Goal: Transaction & Acquisition: Purchase product/service

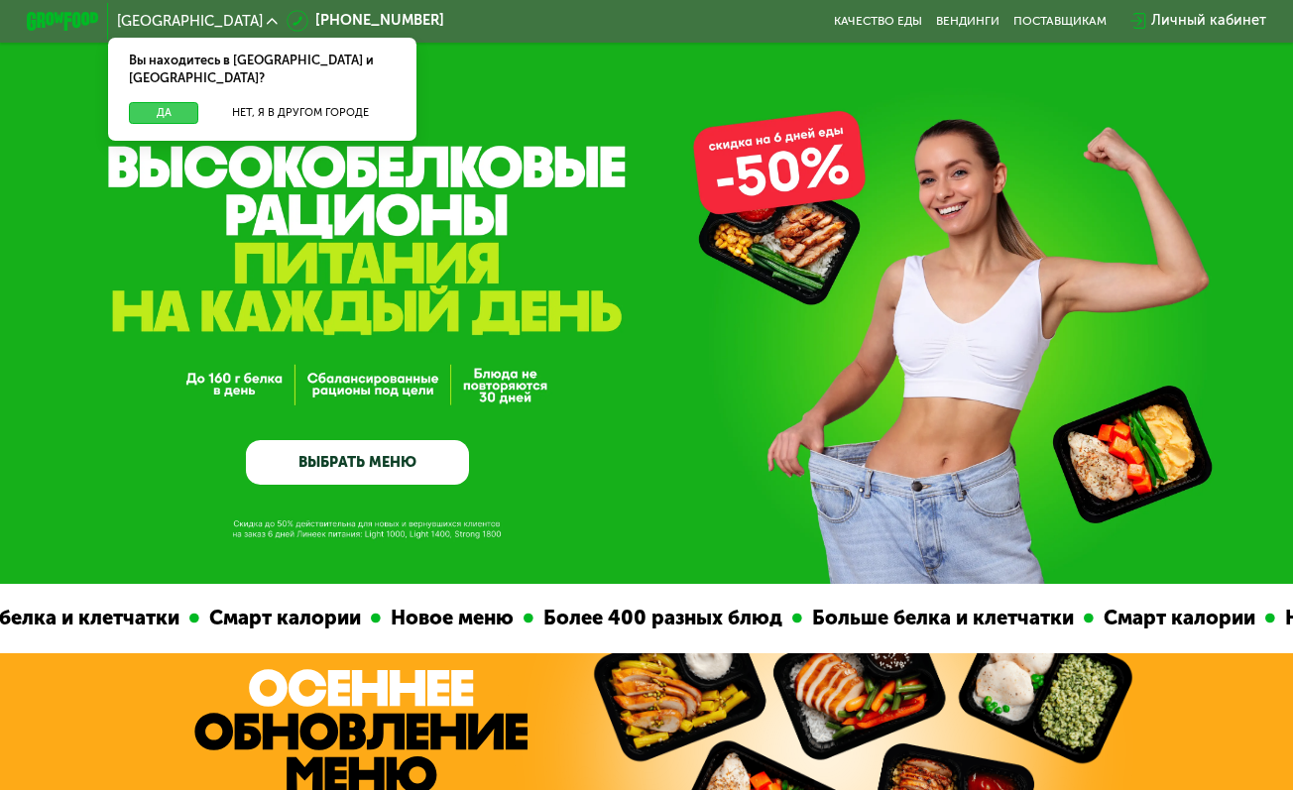
click at [183, 102] on button "Да" at bounding box center [163, 113] width 69 height 22
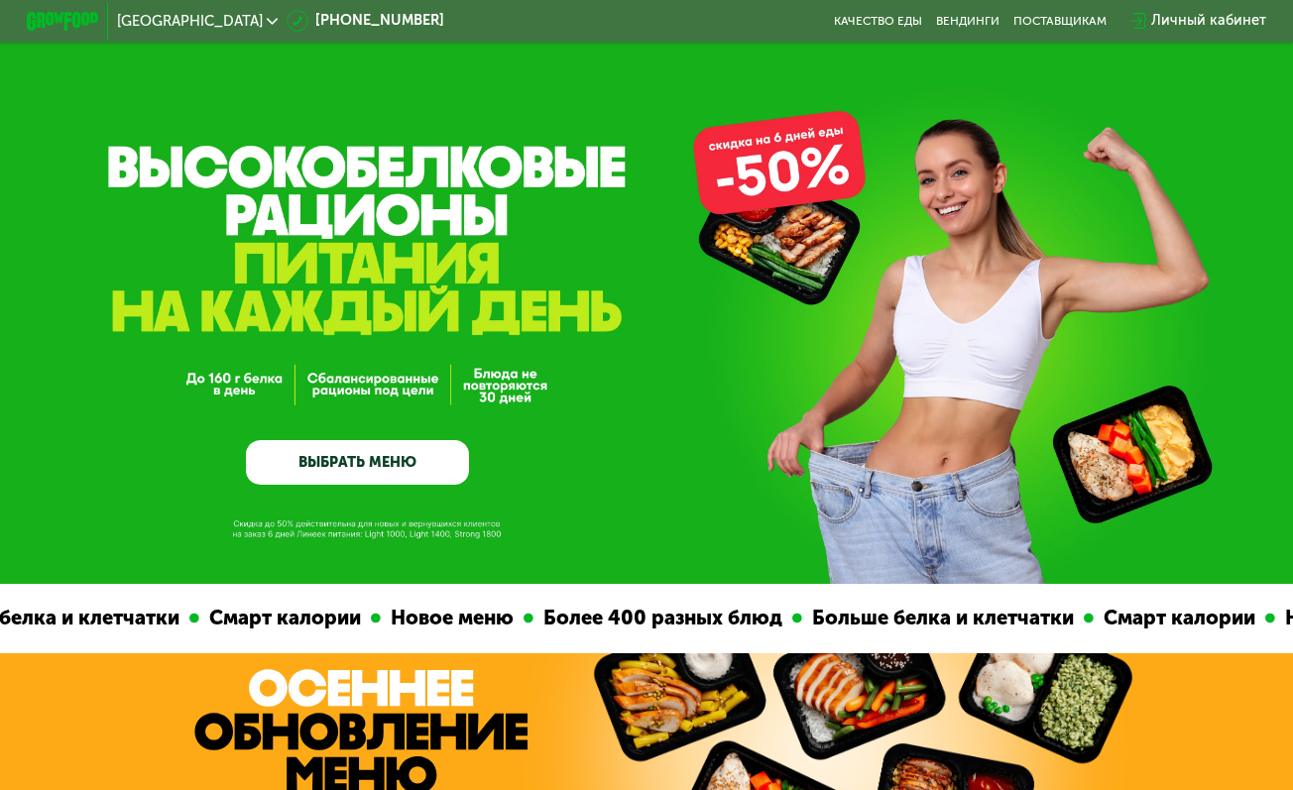
click at [339, 474] on link "ВЫБРАТЬ МЕНЮ" at bounding box center [357, 462] width 223 height 45
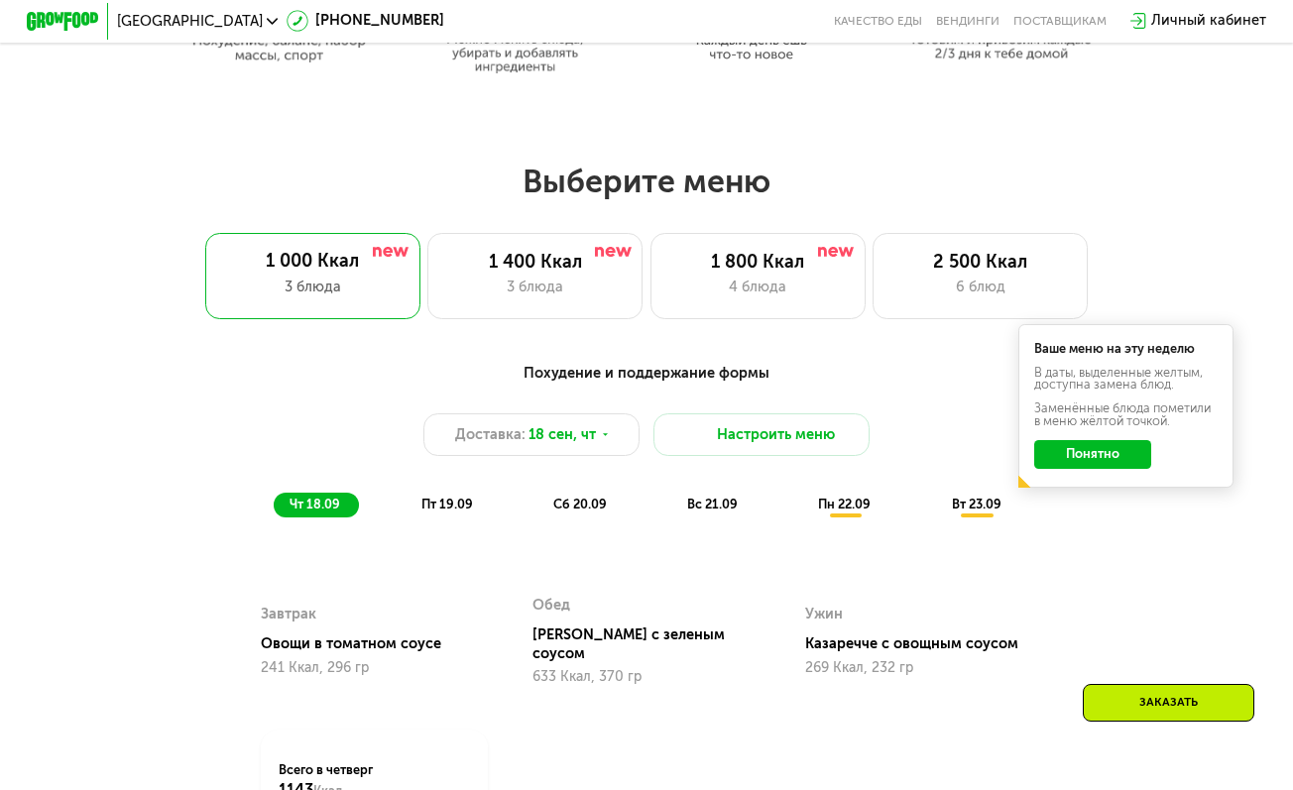
scroll to position [1147, 0]
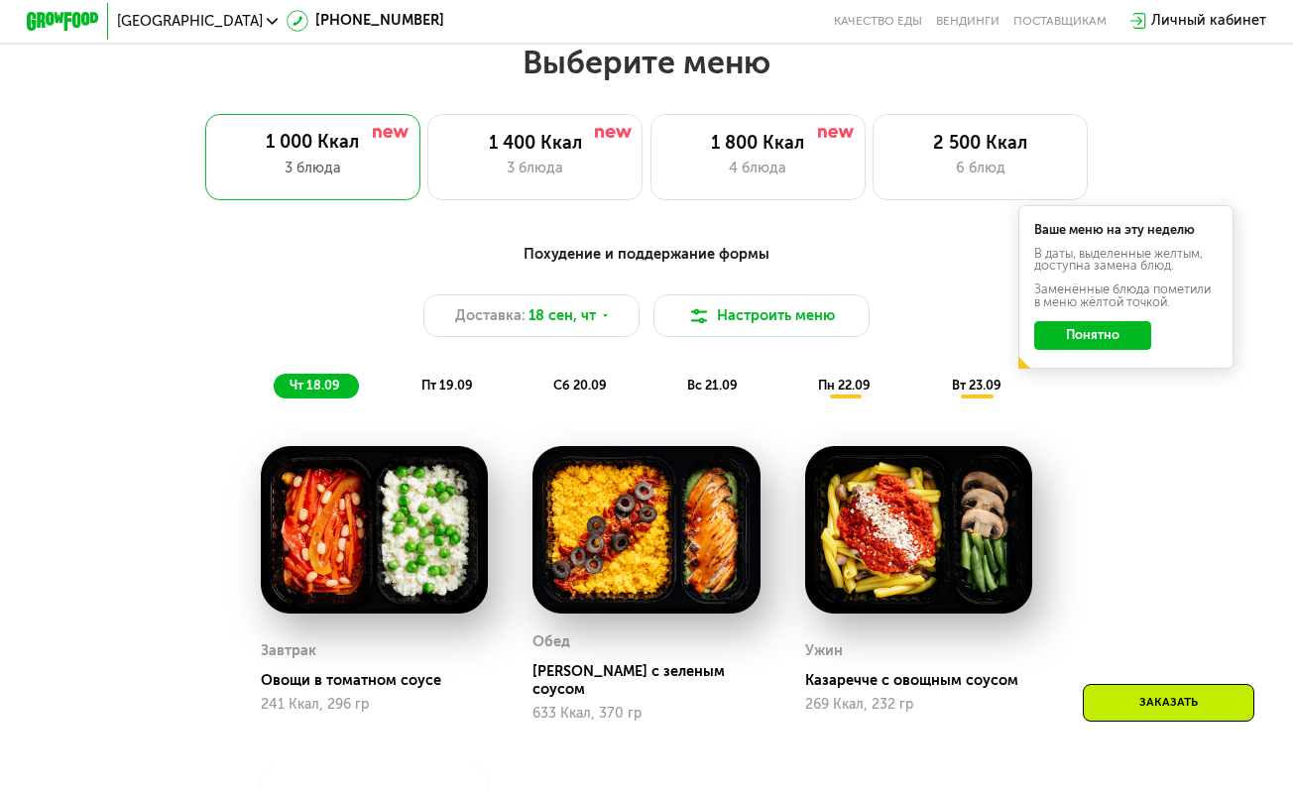
click at [1095, 330] on button "Понятно" at bounding box center [1092, 335] width 116 height 29
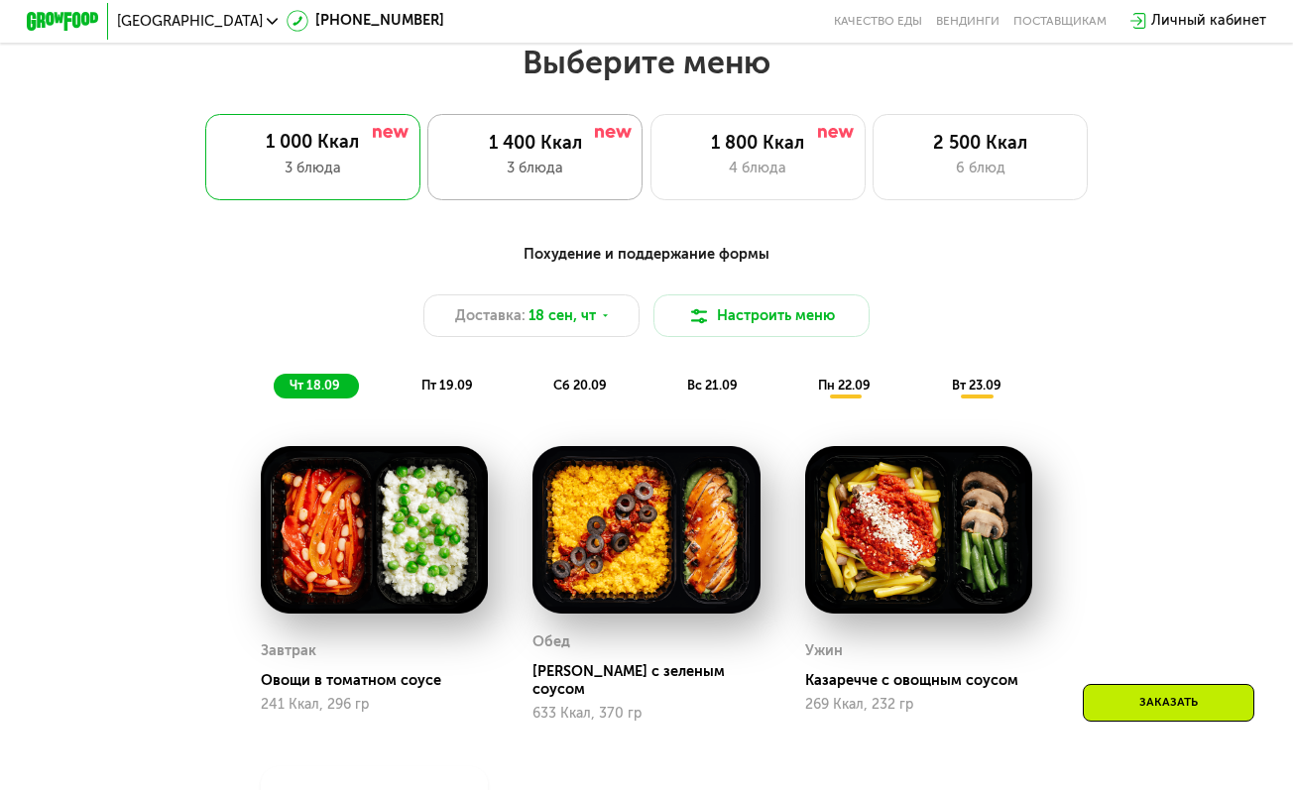
click at [590, 142] on div "1 400 Ккал" at bounding box center [534, 144] width 177 height 22
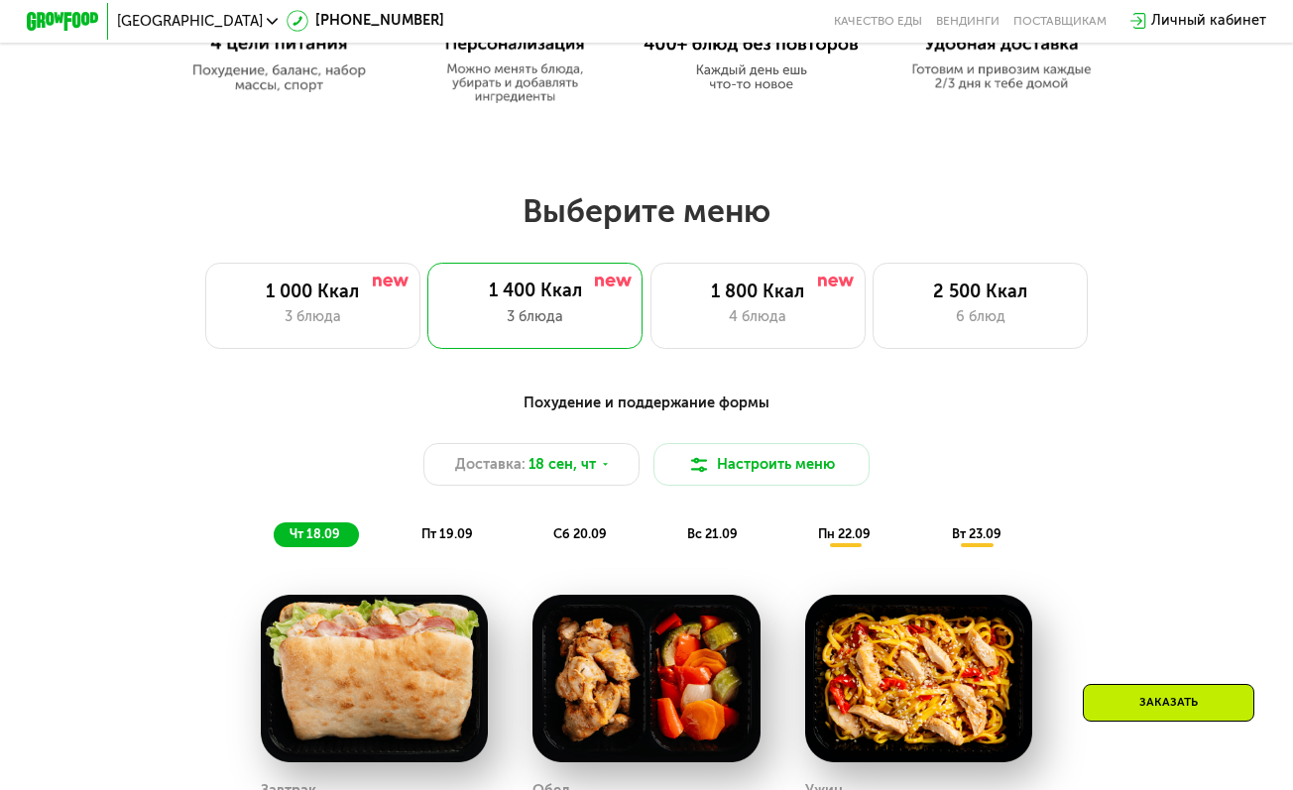
scroll to position [1000, 0]
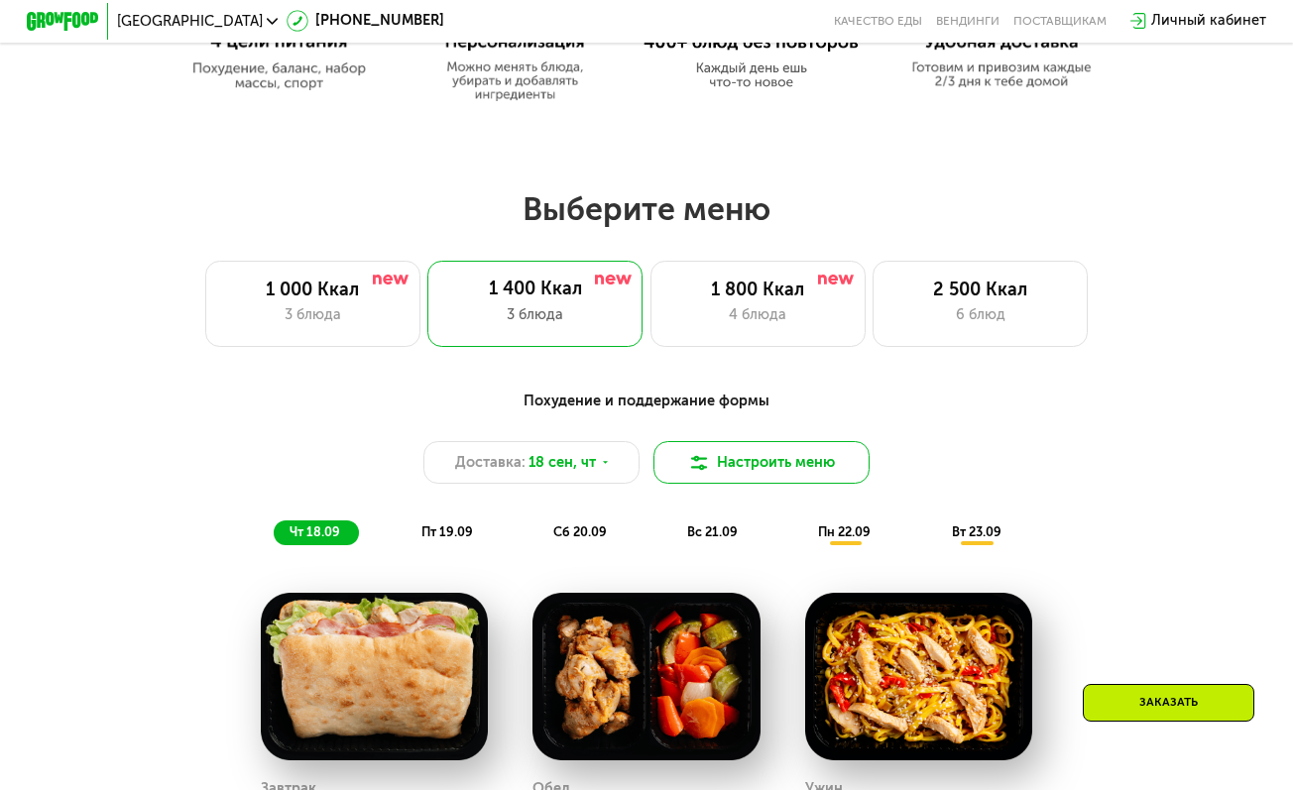
click at [709, 461] on img at bounding box center [699, 463] width 22 height 22
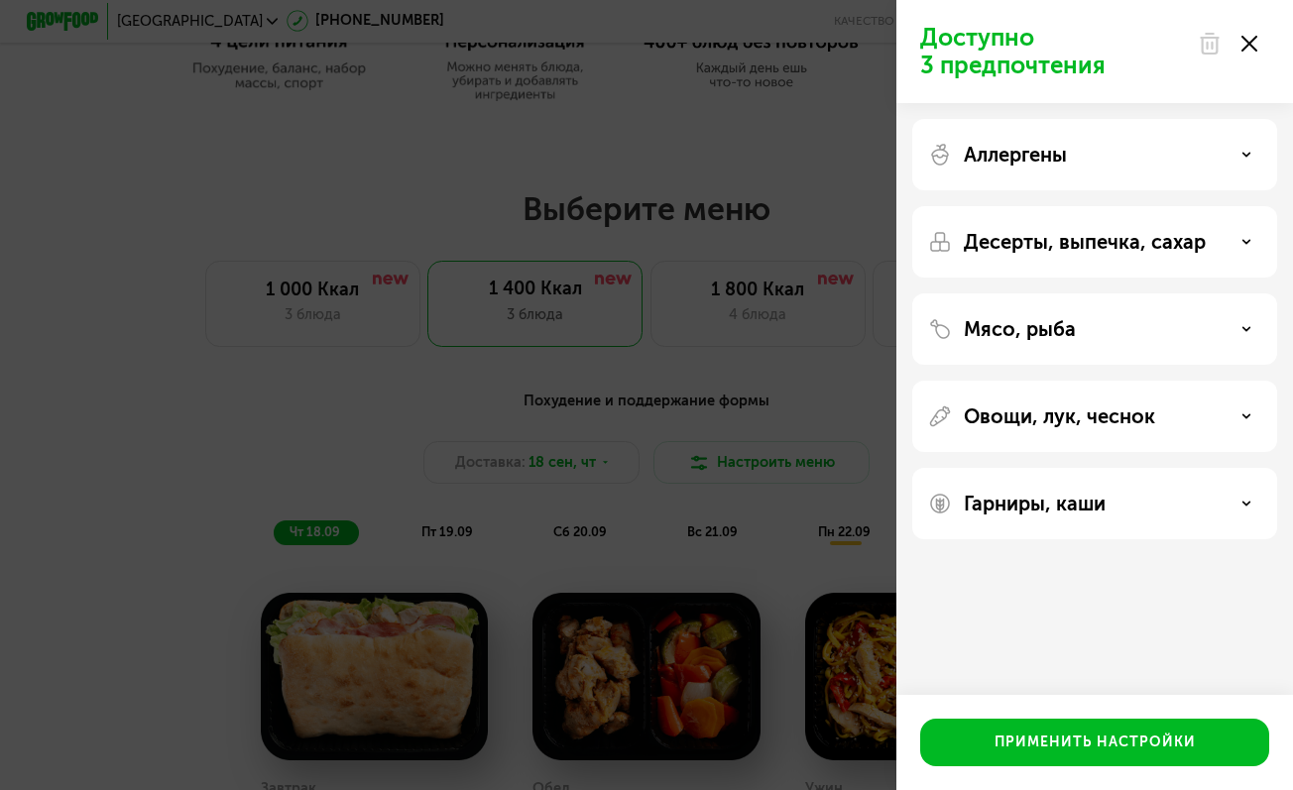
click at [1249, 45] on use at bounding box center [1249, 44] width 16 height 16
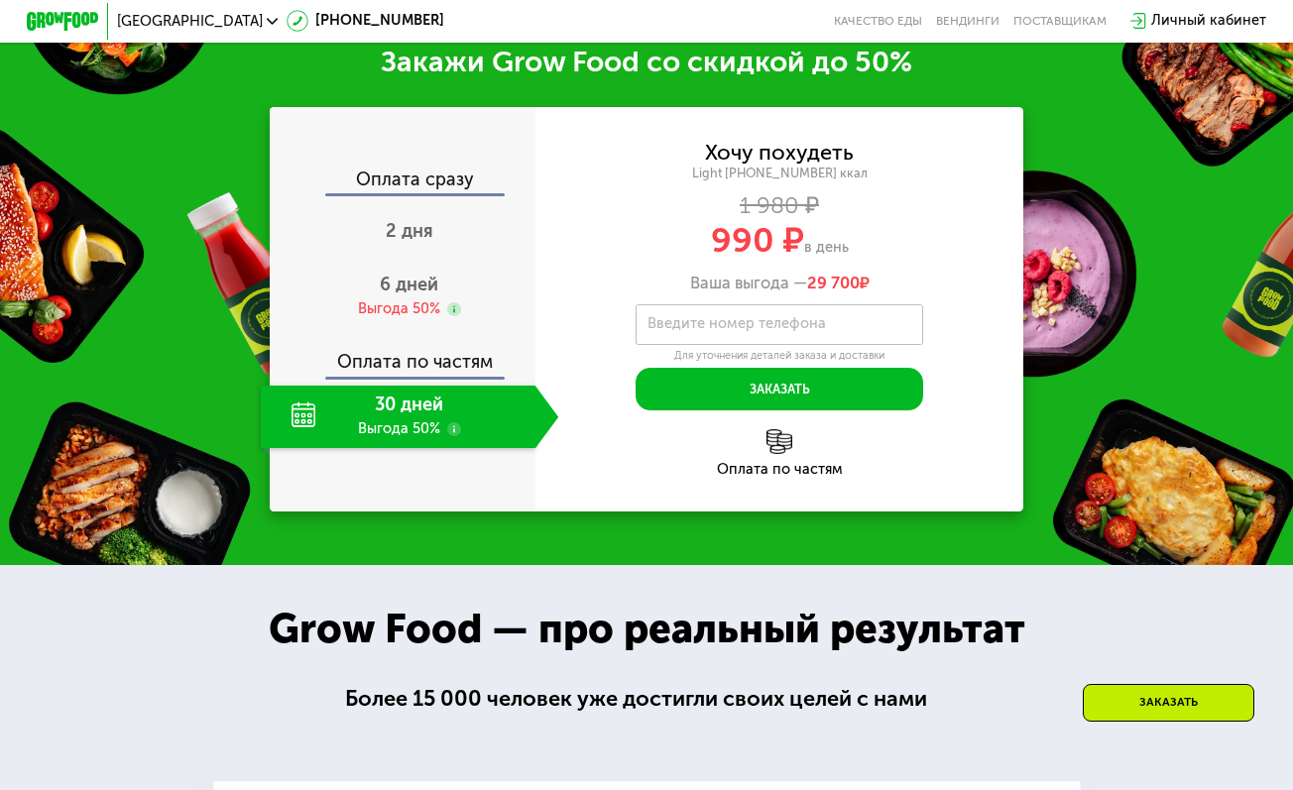
scroll to position [2178, 0]
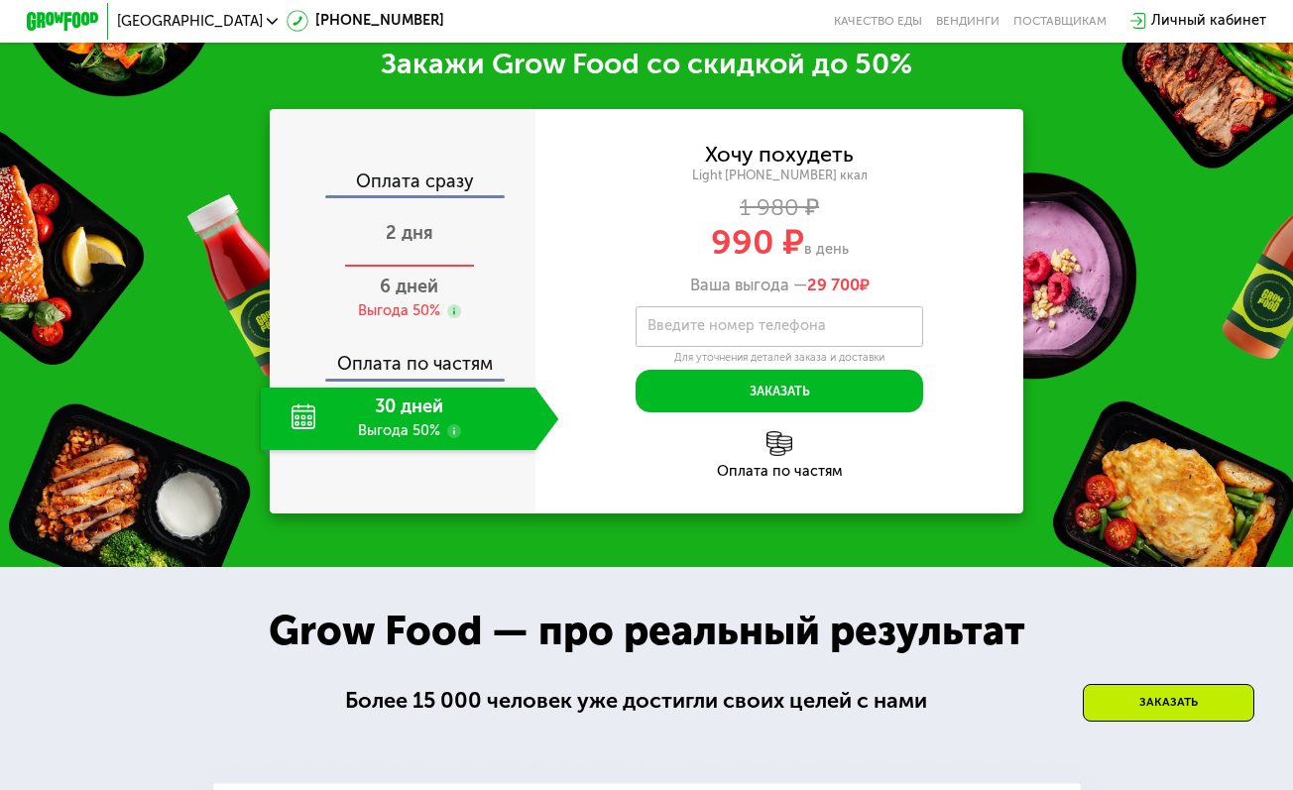
click at [412, 232] on span "2 дня" at bounding box center [410, 233] width 48 height 22
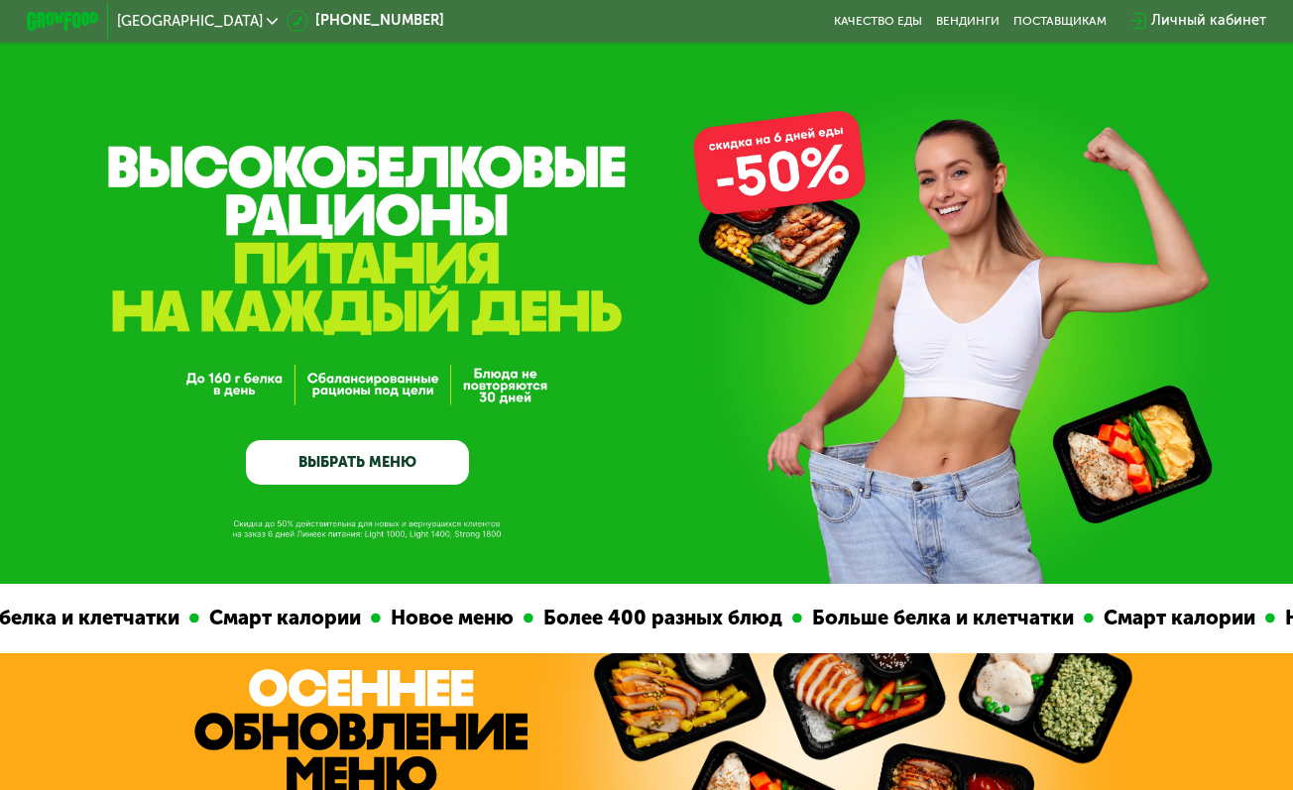
scroll to position [0, 0]
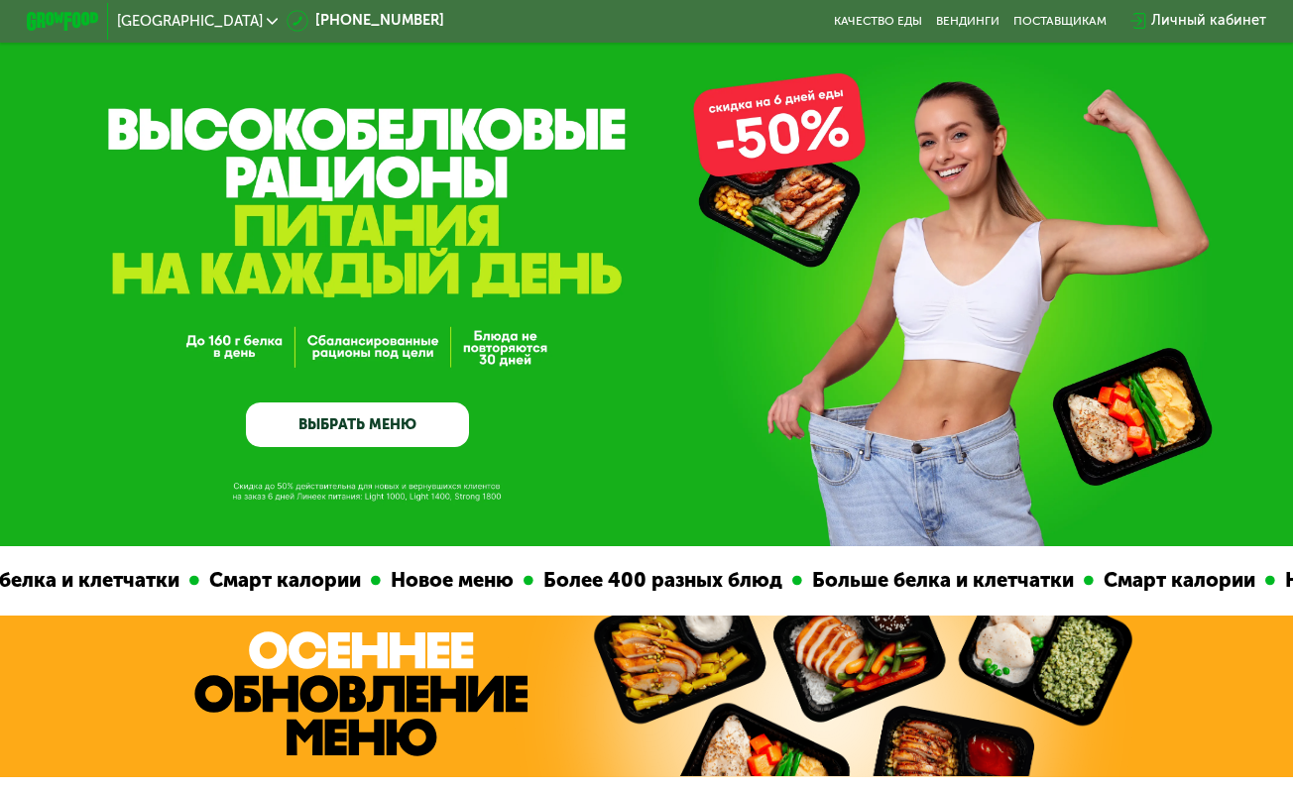
click at [277, 428] on link "ВЫБРАТЬ МЕНЮ" at bounding box center [357, 424] width 223 height 45
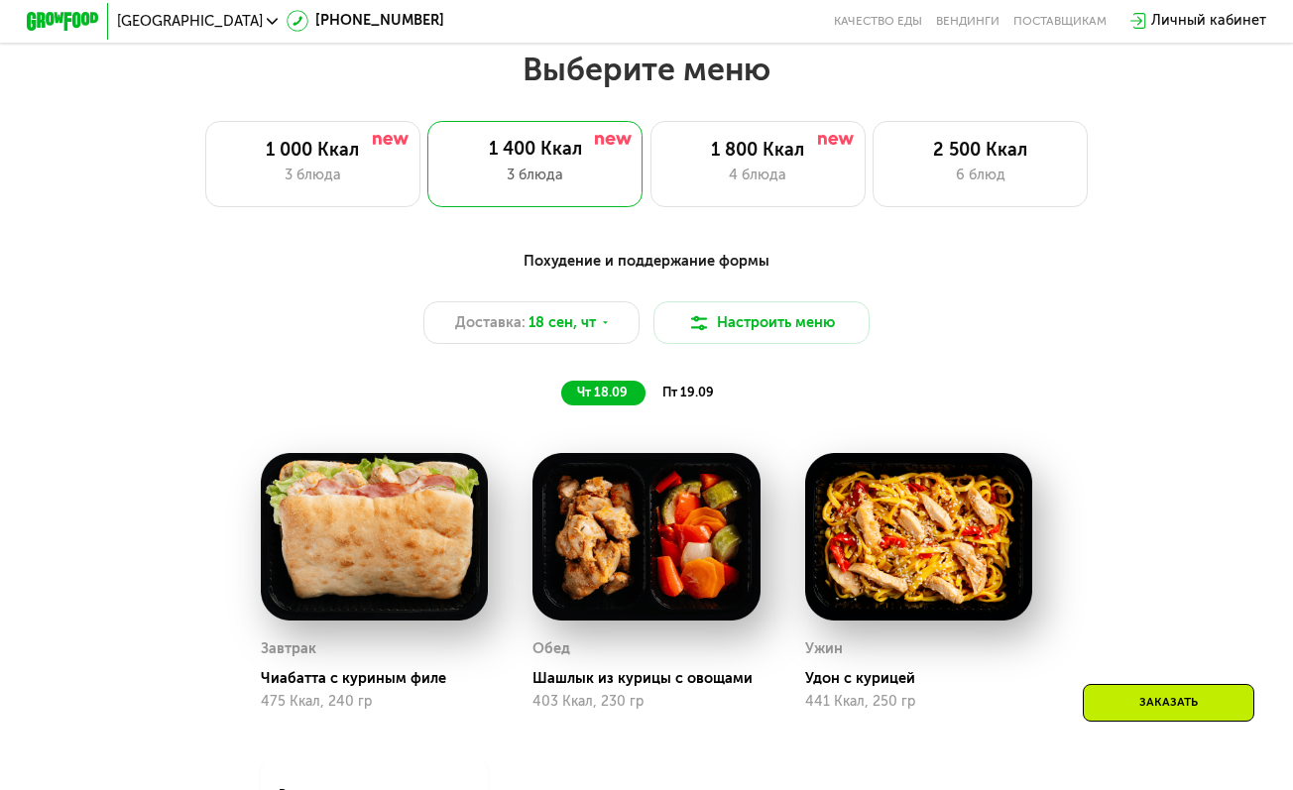
scroll to position [1147, 0]
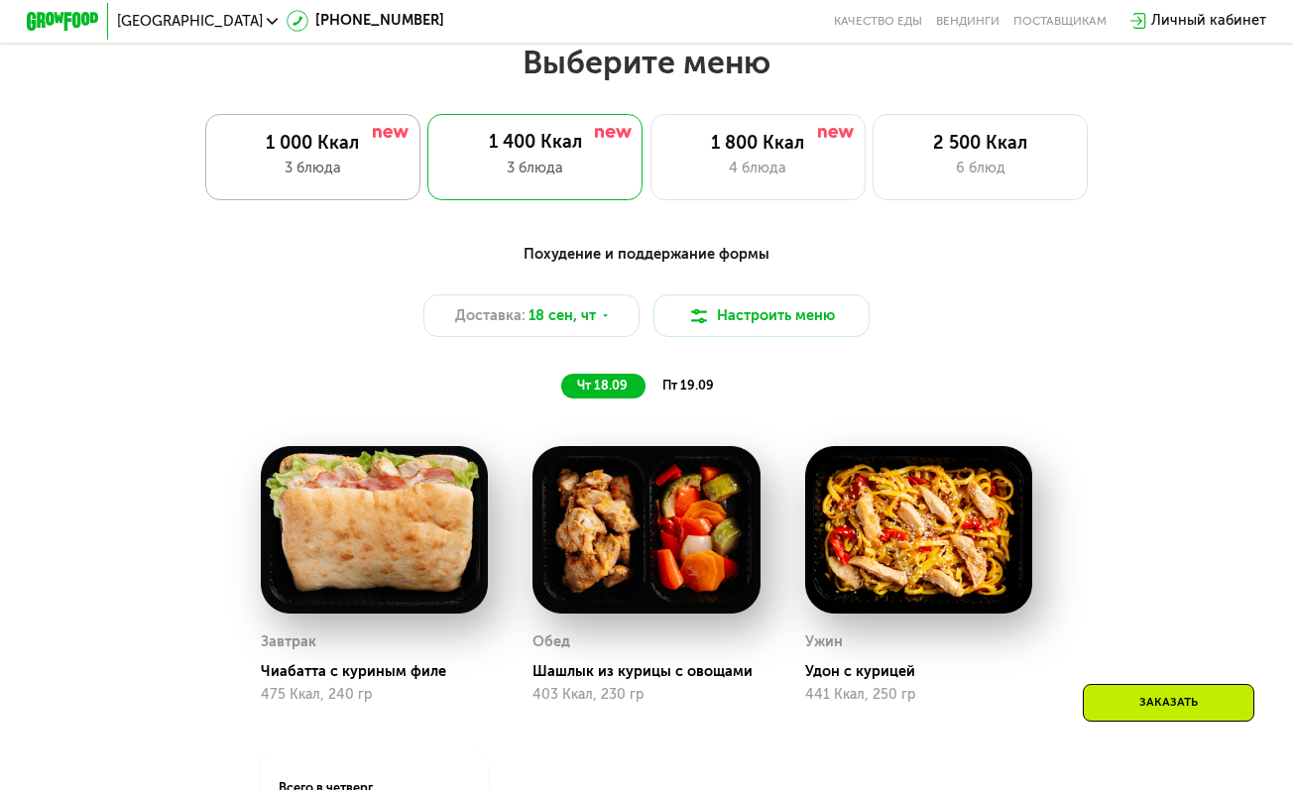
click at [354, 153] on div "1 000 Ккал" at bounding box center [312, 144] width 177 height 22
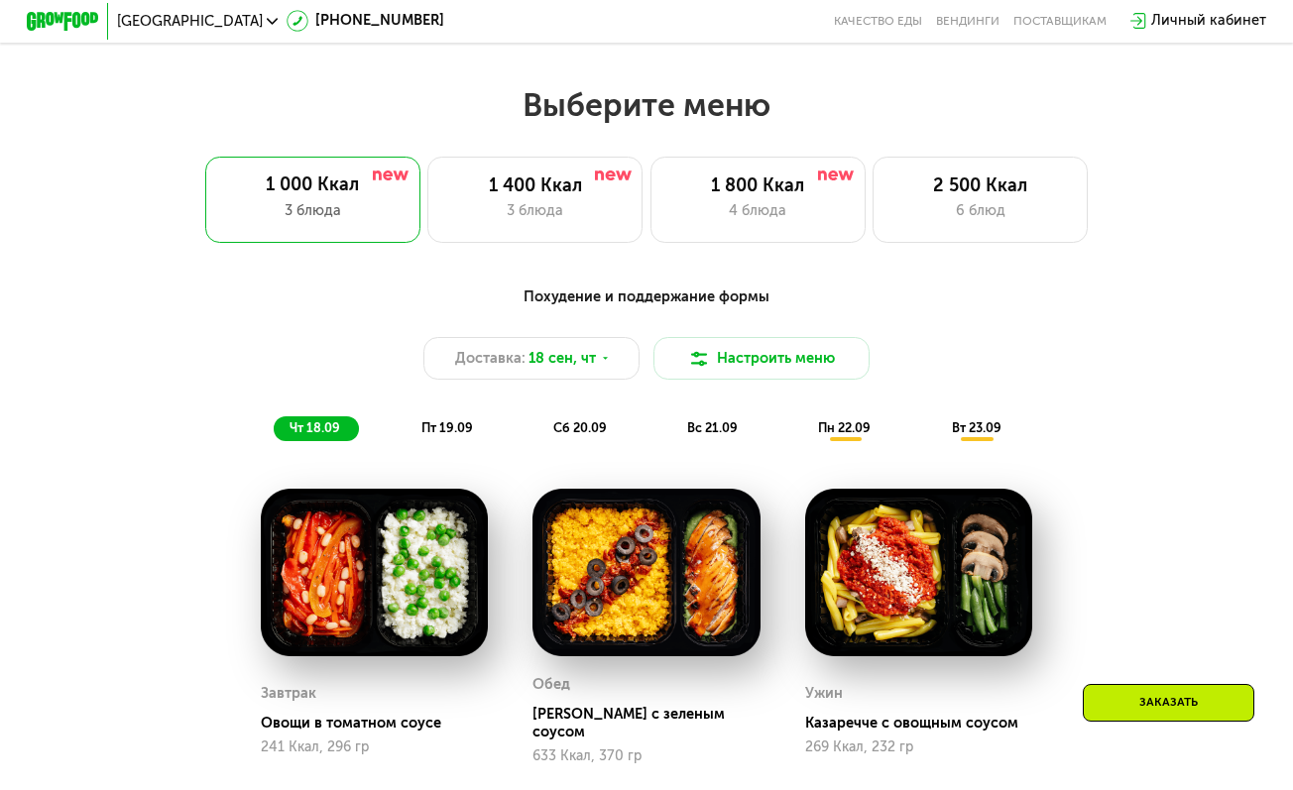
scroll to position [374, 0]
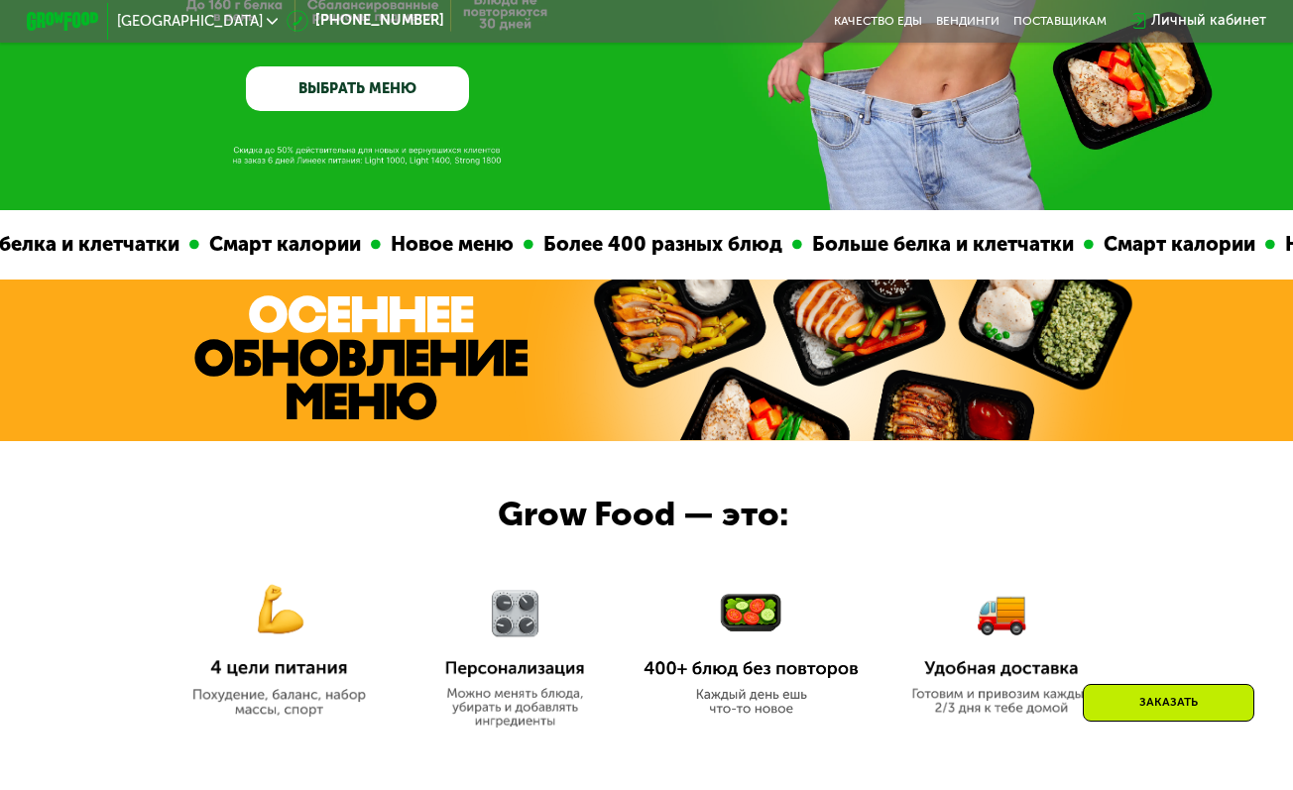
click at [1170, 16] on div "Личный кабинет" at bounding box center [1208, 21] width 115 height 22
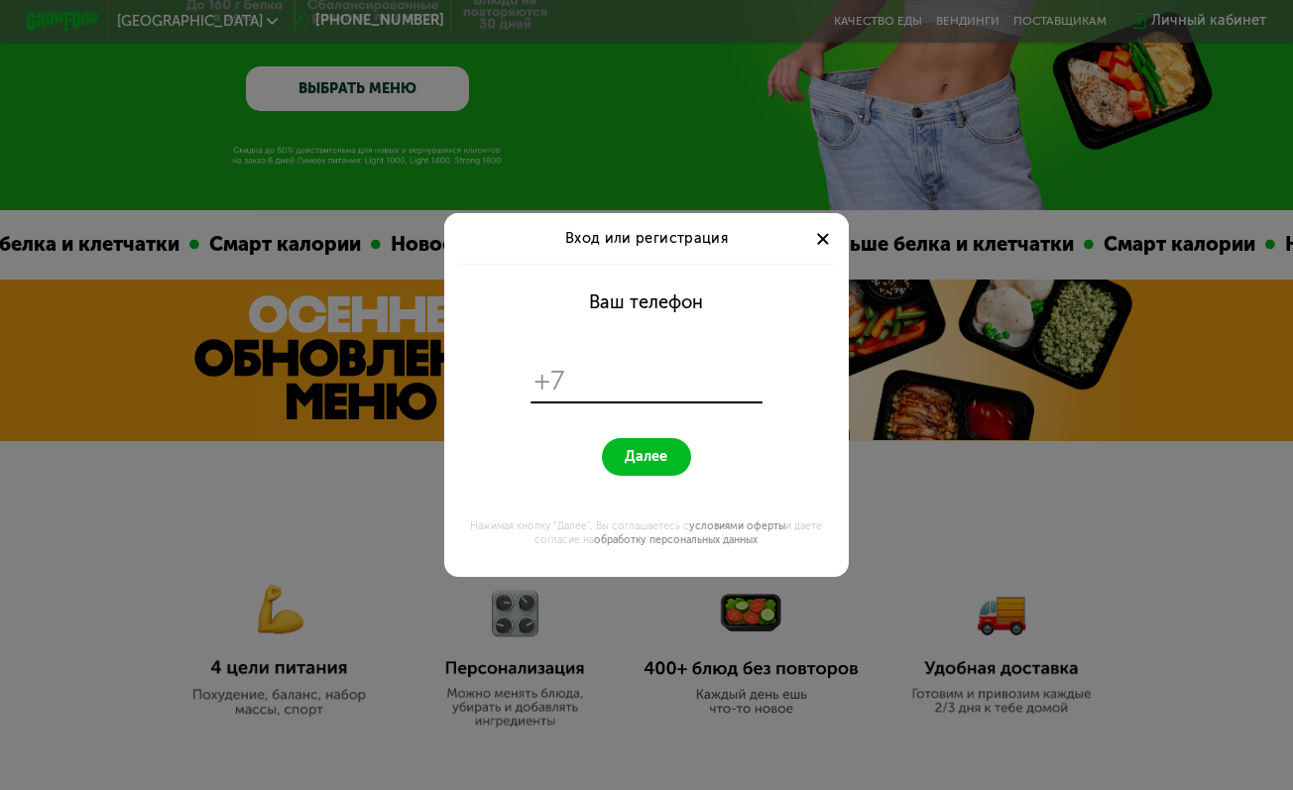
scroll to position [0, 0]
type input "**********"
click at [645, 456] on button "Далее" at bounding box center [646, 457] width 89 height 39
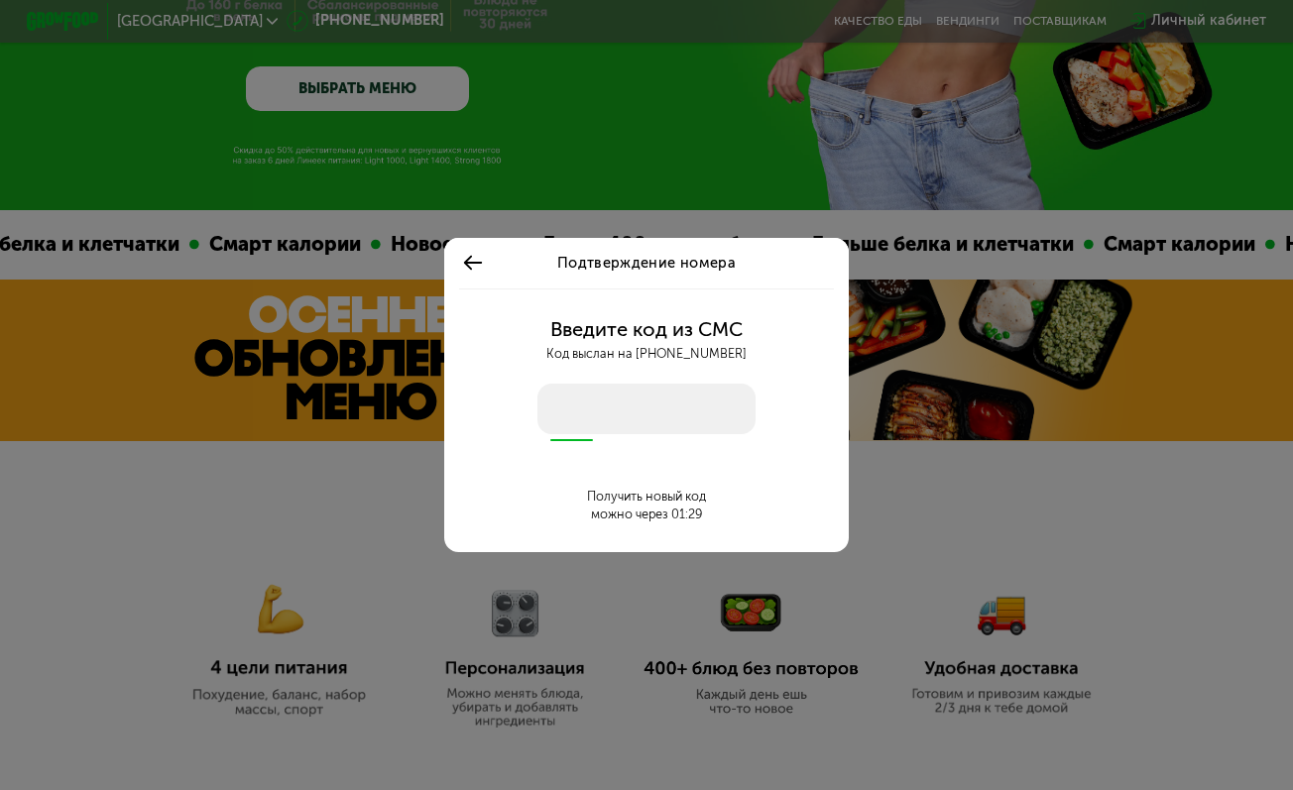
click at [622, 402] on input "number" at bounding box center [646, 409] width 219 height 51
type input "****"
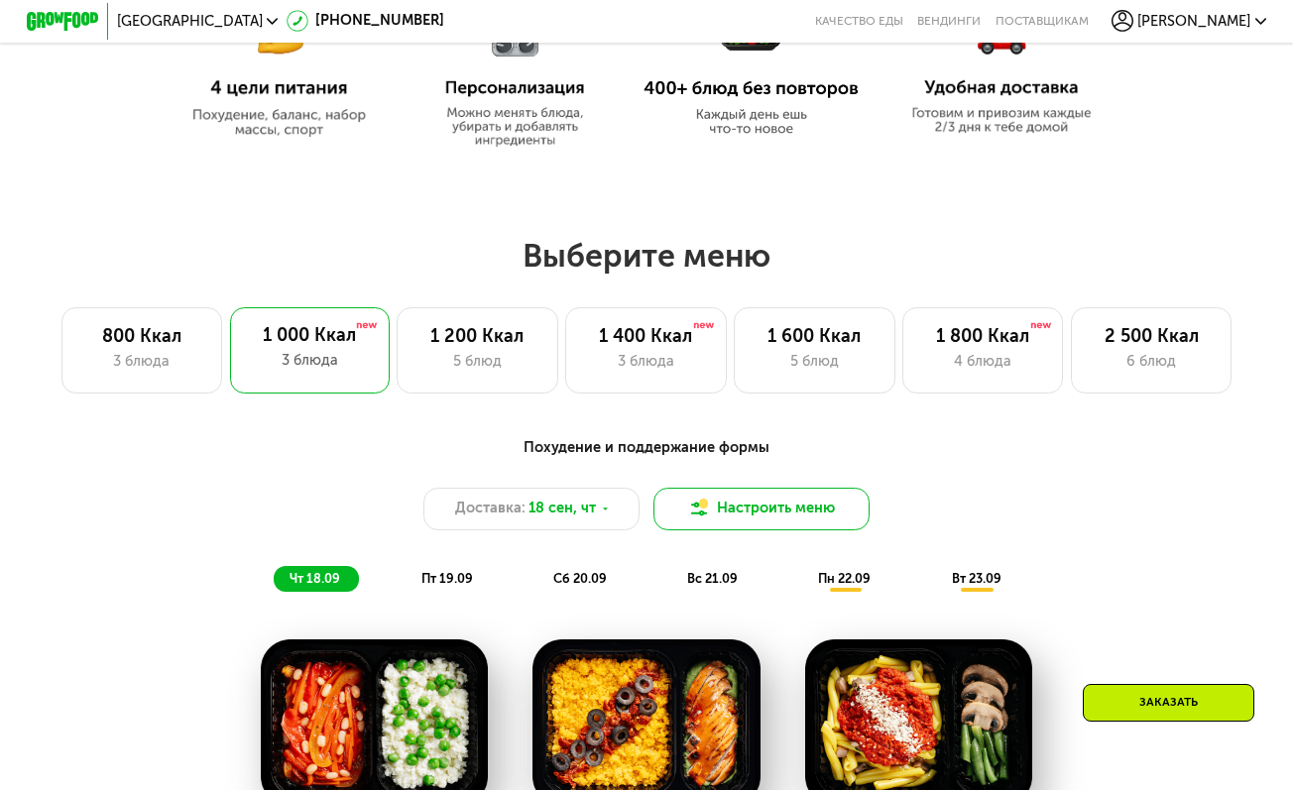
scroll to position [912, 0]
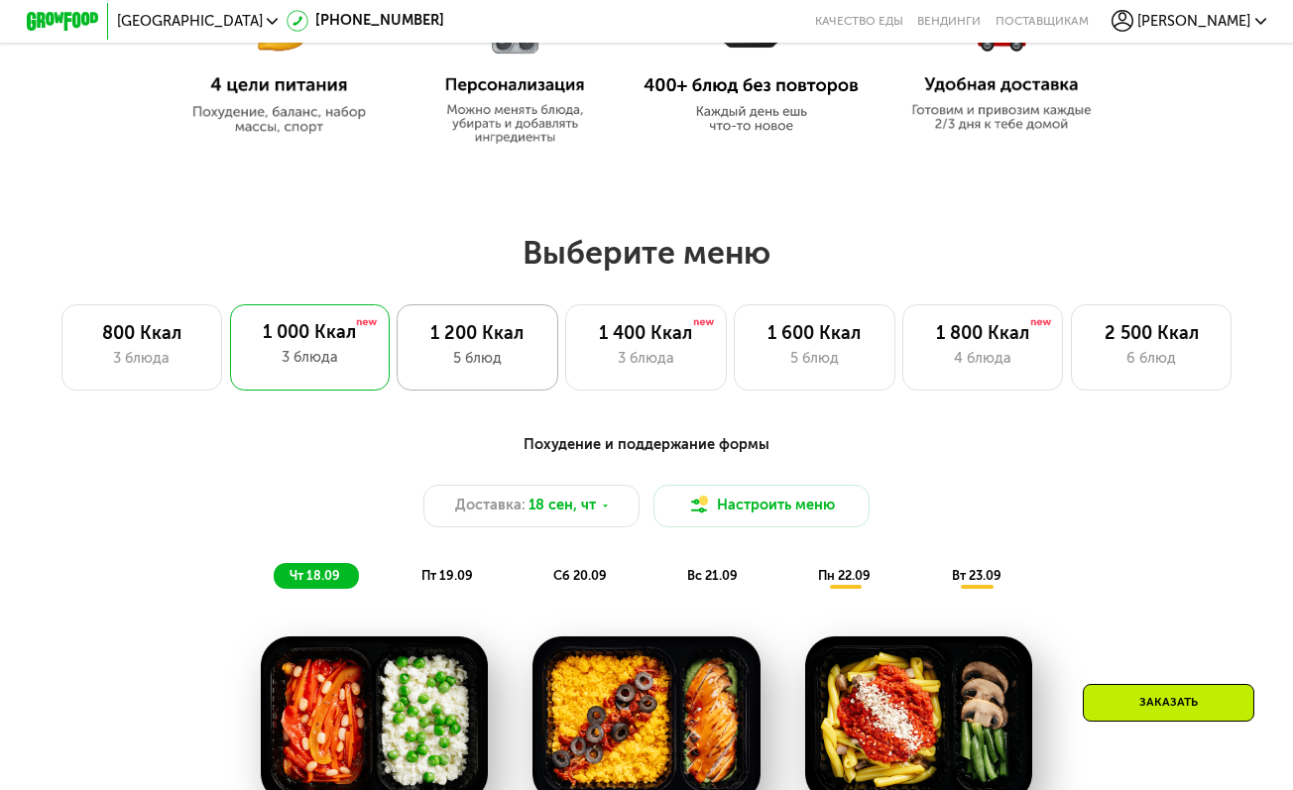
click at [506, 364] on div "5 блюд" at bounding box center [477, 359] width 124 height 22
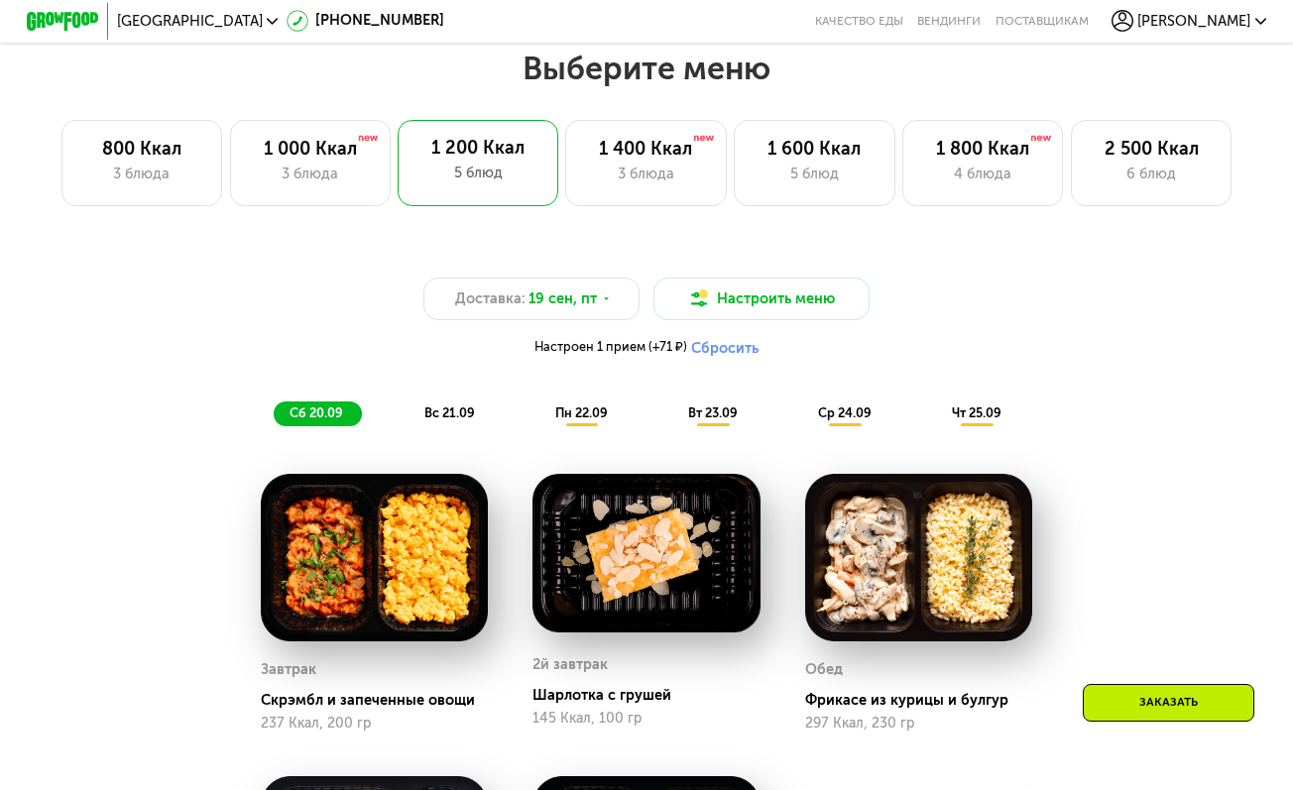
scroll to position [1095, 0]
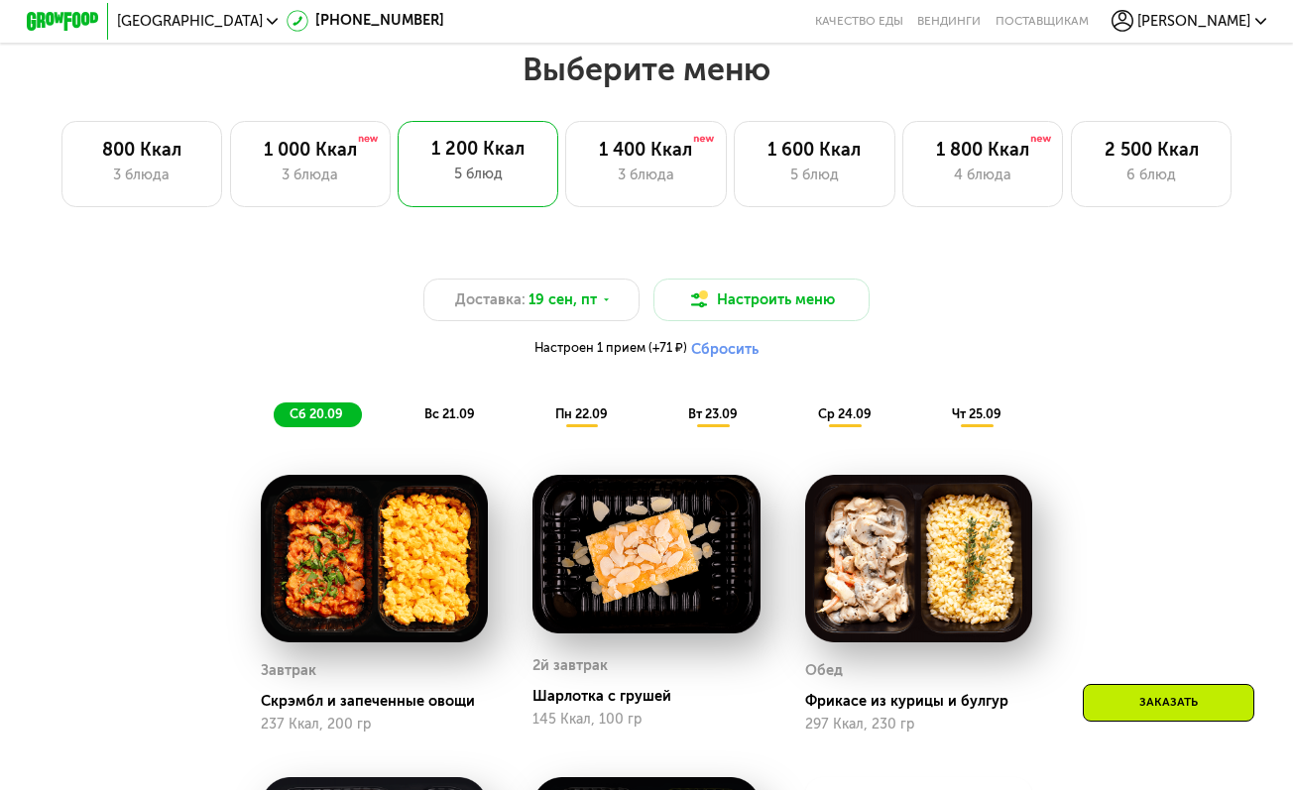
click at [594, 301] on span "19 сен, пт" at bounding box center [562, 300] width 68 height 22
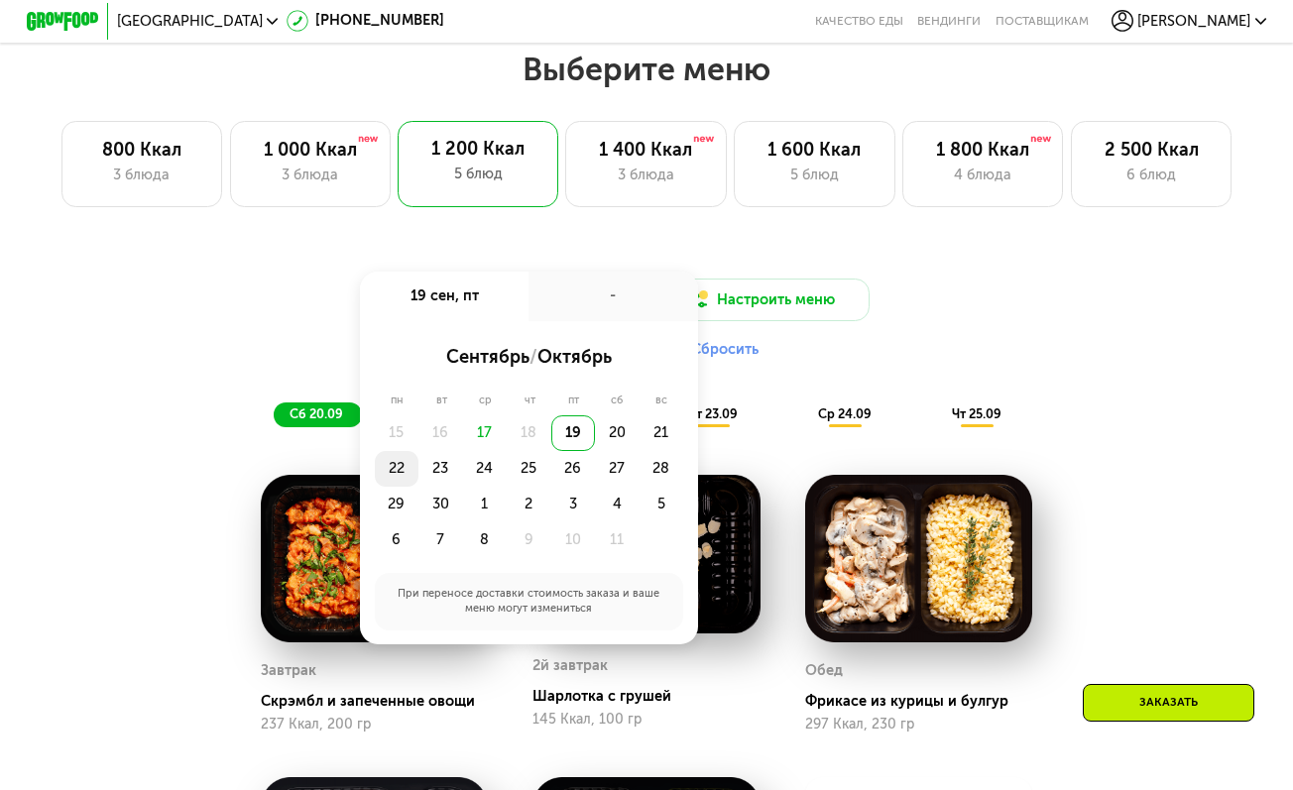
click at [403, 467] on div "22" at bounding box center [397, 469] width 45 height 36
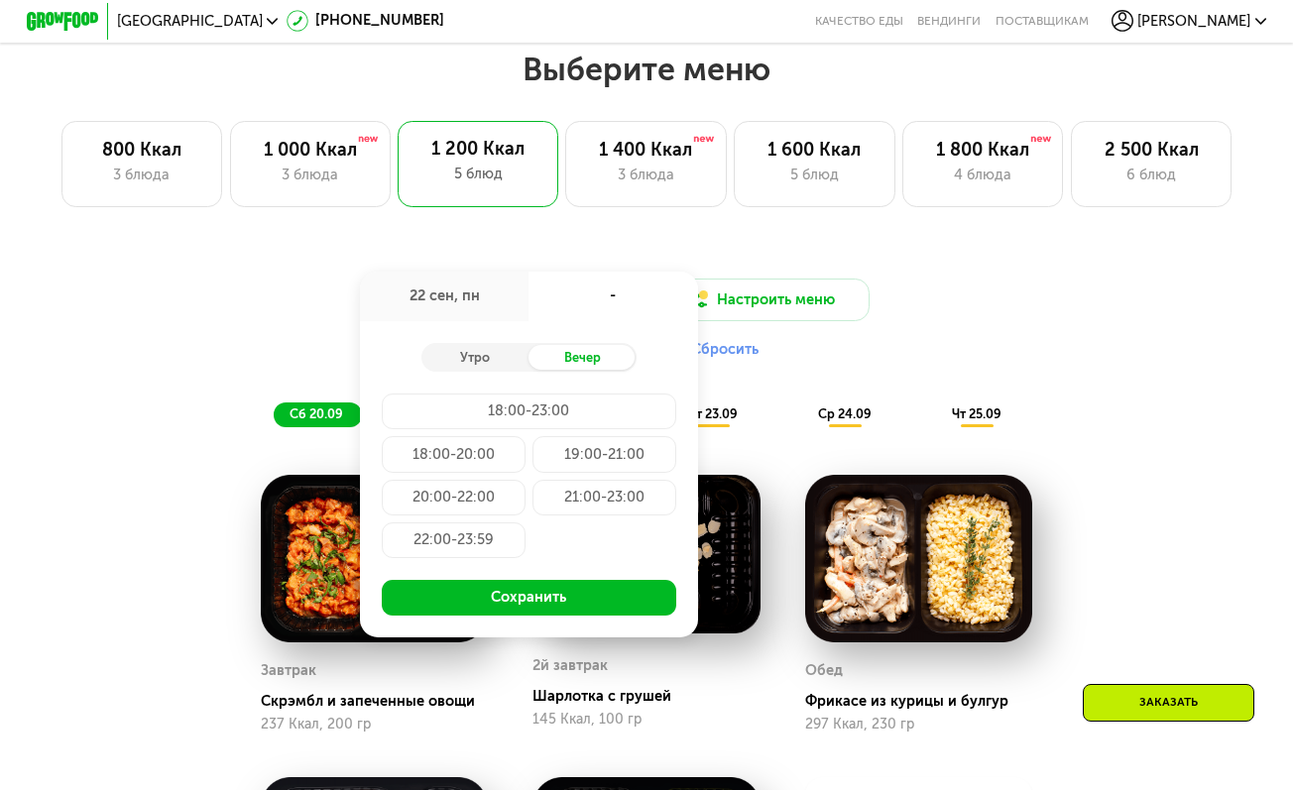
click at [493, 335] on div "Утро Вечер 18:00-23:00 18:00-20:00 19:00-21:00 20:00-22:00 21:00-23:00 22:00-23…" at bounding box center [528, 479] width 337 height 316
click at [492, 344] on div "Утро Вечер" at bounding box center [528, 357] width 215 height 29
click at [490, 355] on div "Утро" at bounding box center [475, 357] width 108 height 25
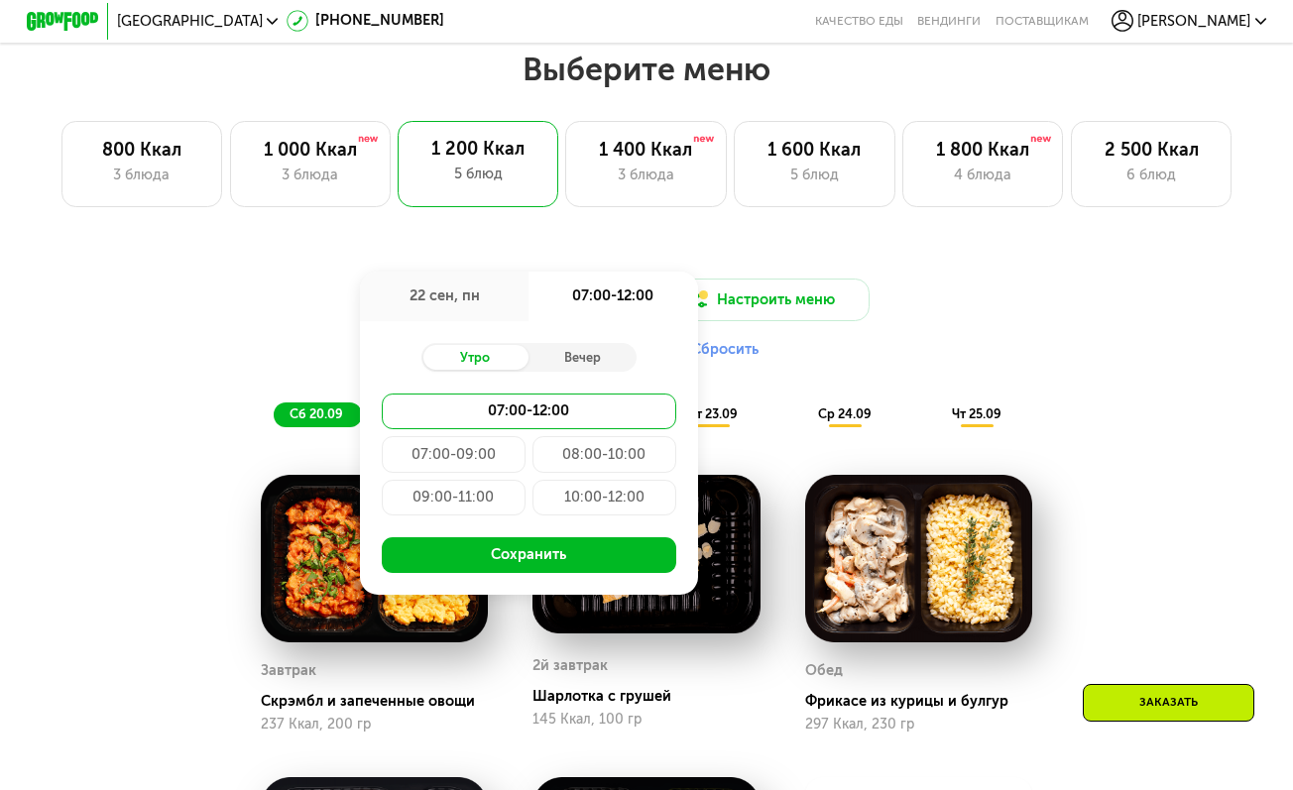
click at [457, 458] on div "07:00-09:00" at bounding box center [454, 454] width 144 height 36
click at [615, 457] on div "08:00-10:00" at bounding box center [604, 454] width 144 height 36
click at [480, 496] on div "09:00-11:00" at bounding box center [454, 498] width 144 height 36
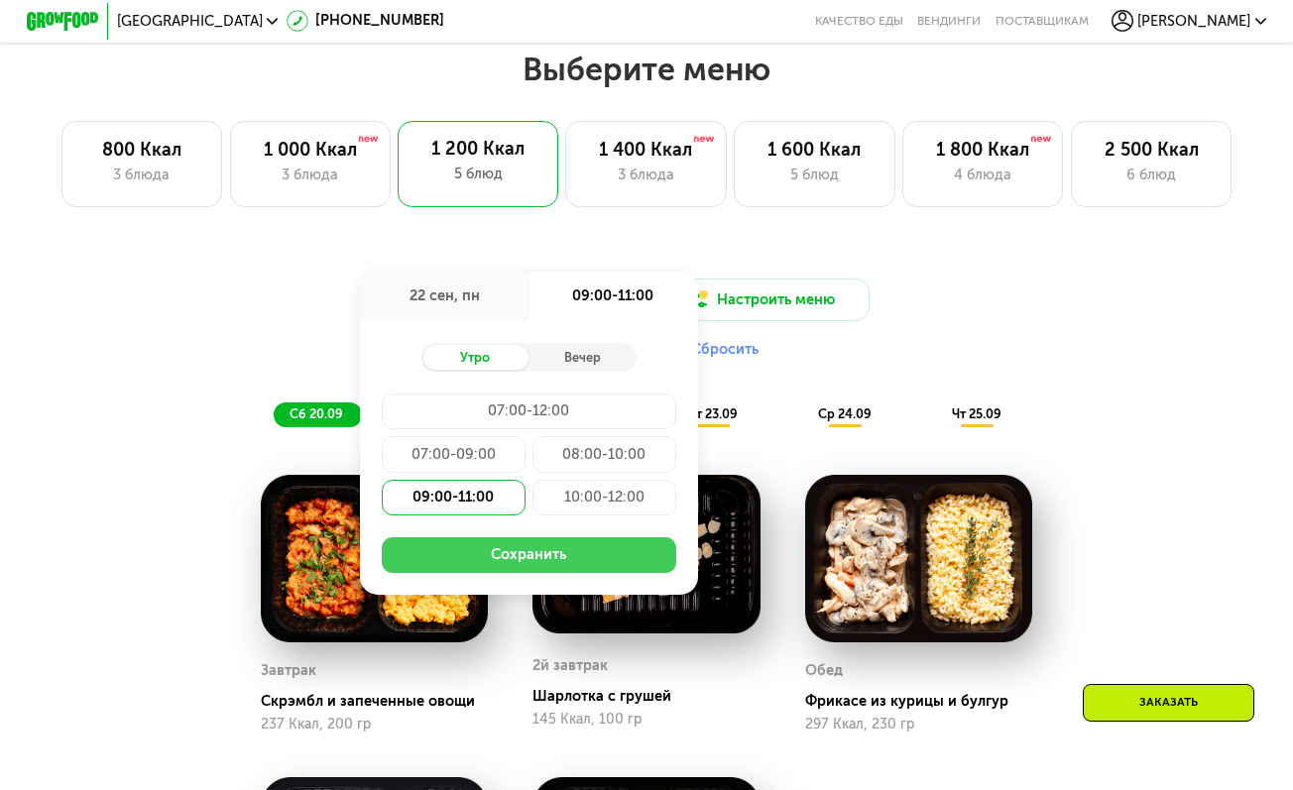
click at [483, 543] on button "Сохранить" at bounding box center [529, 555] width 294 height 36
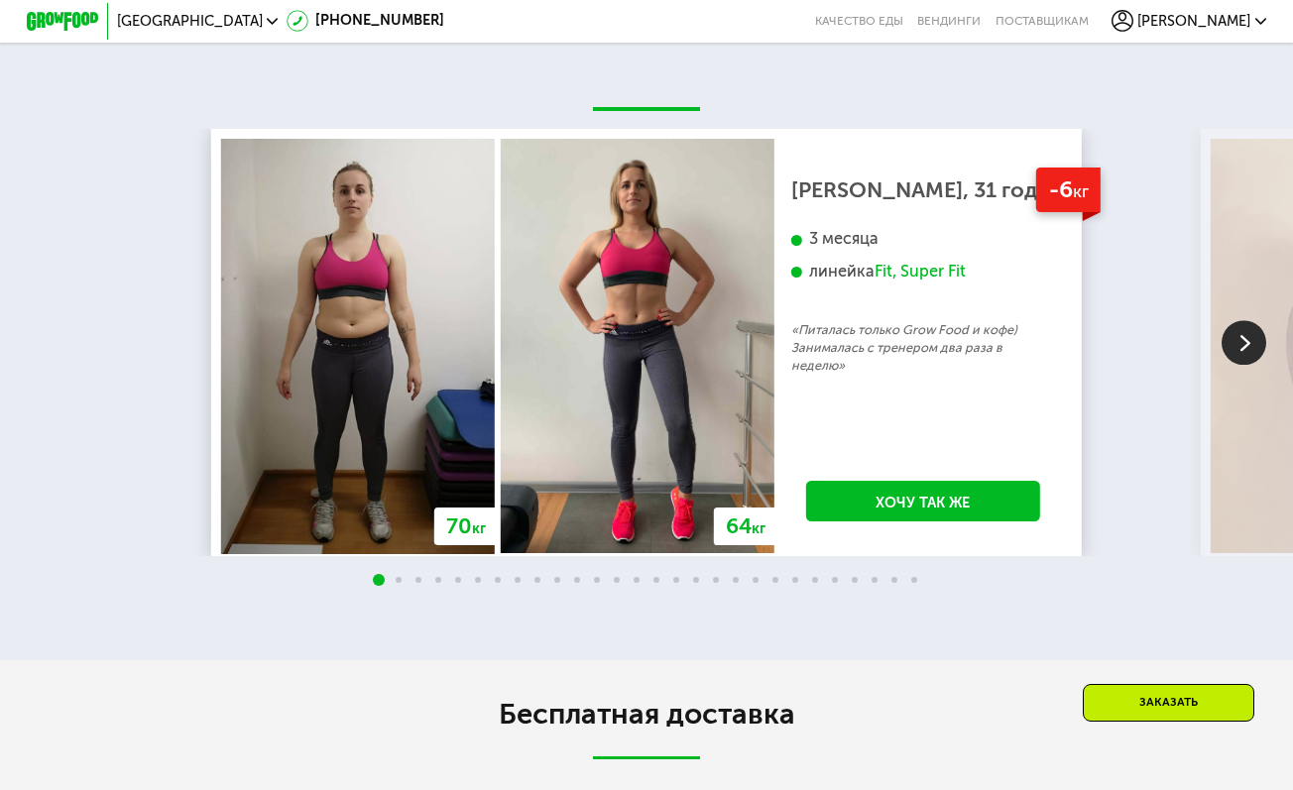
scroll to position [3772, 0]
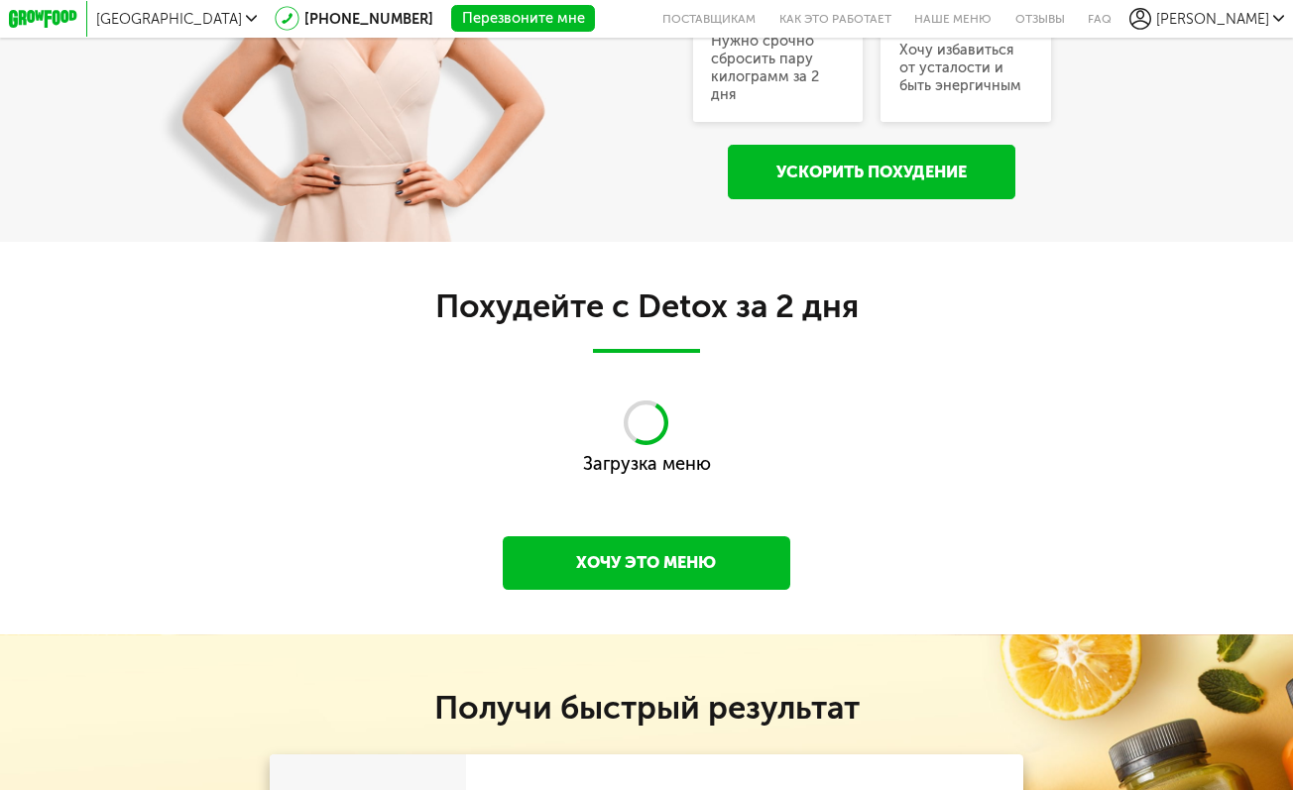
scroll to position [1129, 0]
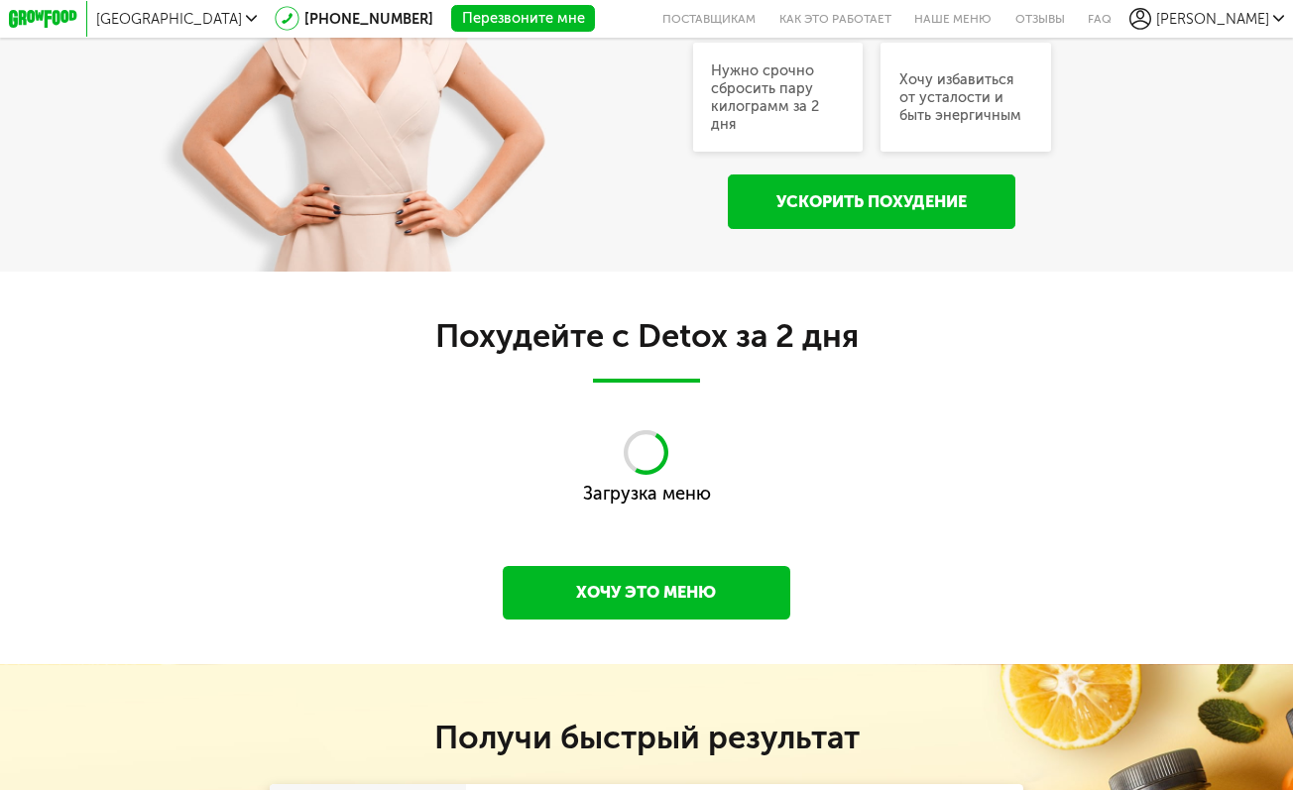
click at [581, 584] on link "Хочу это меню" at bounding box center [646, 593] width 287 height 54
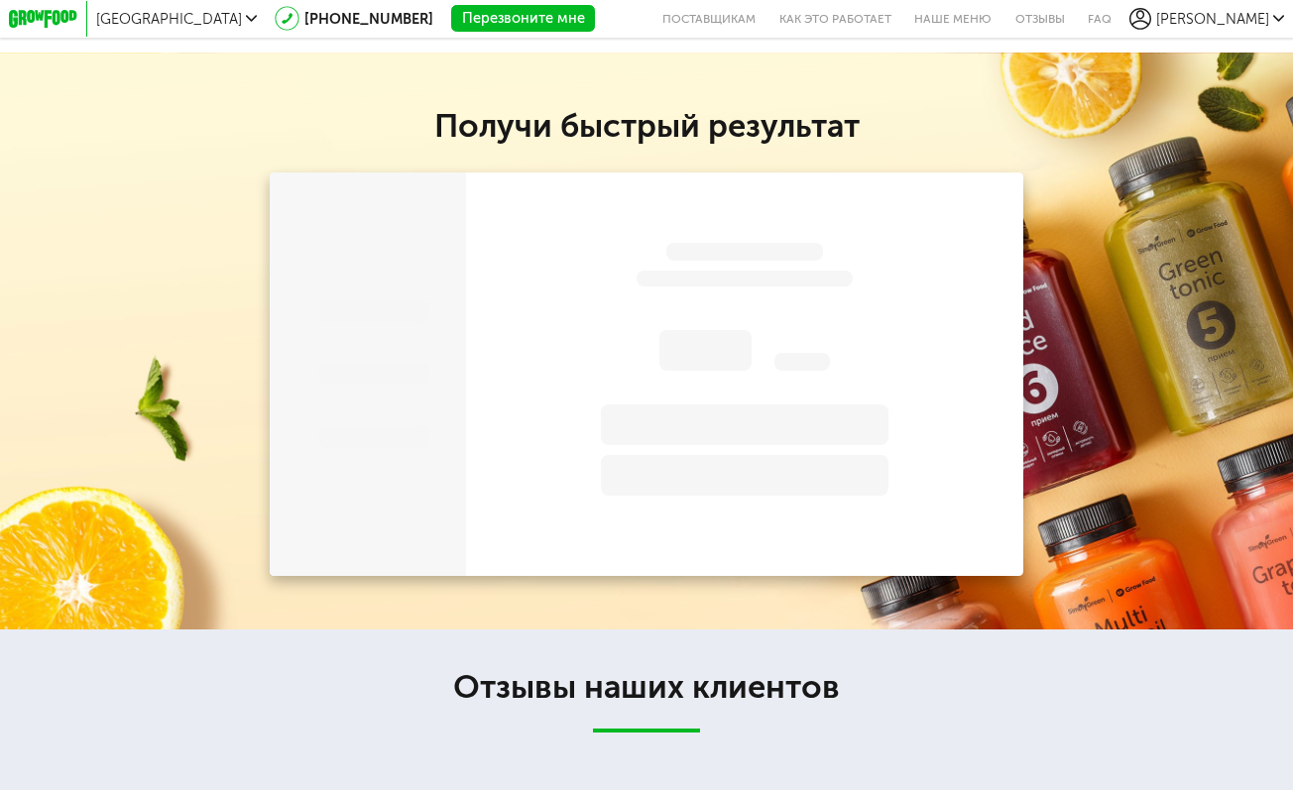
scroll to position [1755, 0]
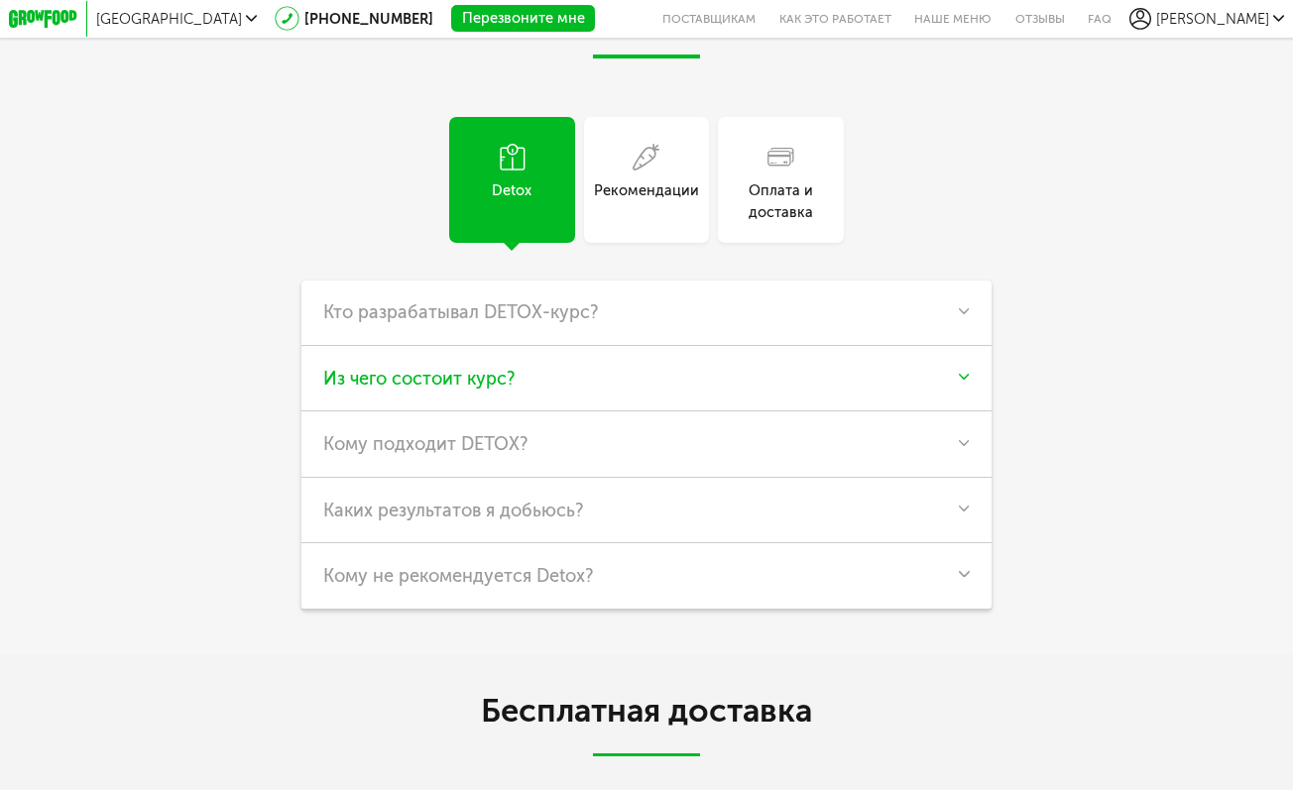
scroll to position [2593, 1]
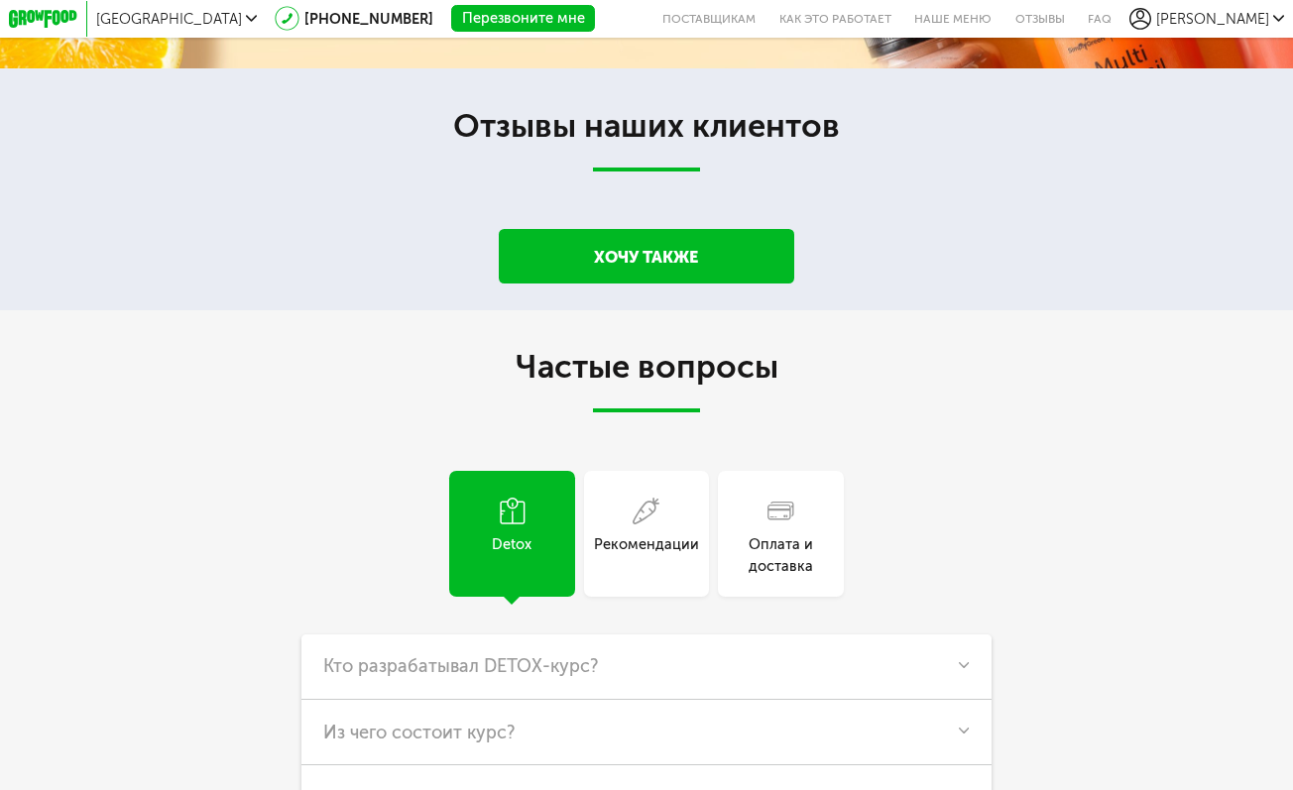
click at [605, 256] on link "Хочу также" at bounding box center [647, 256] width 296 height 54
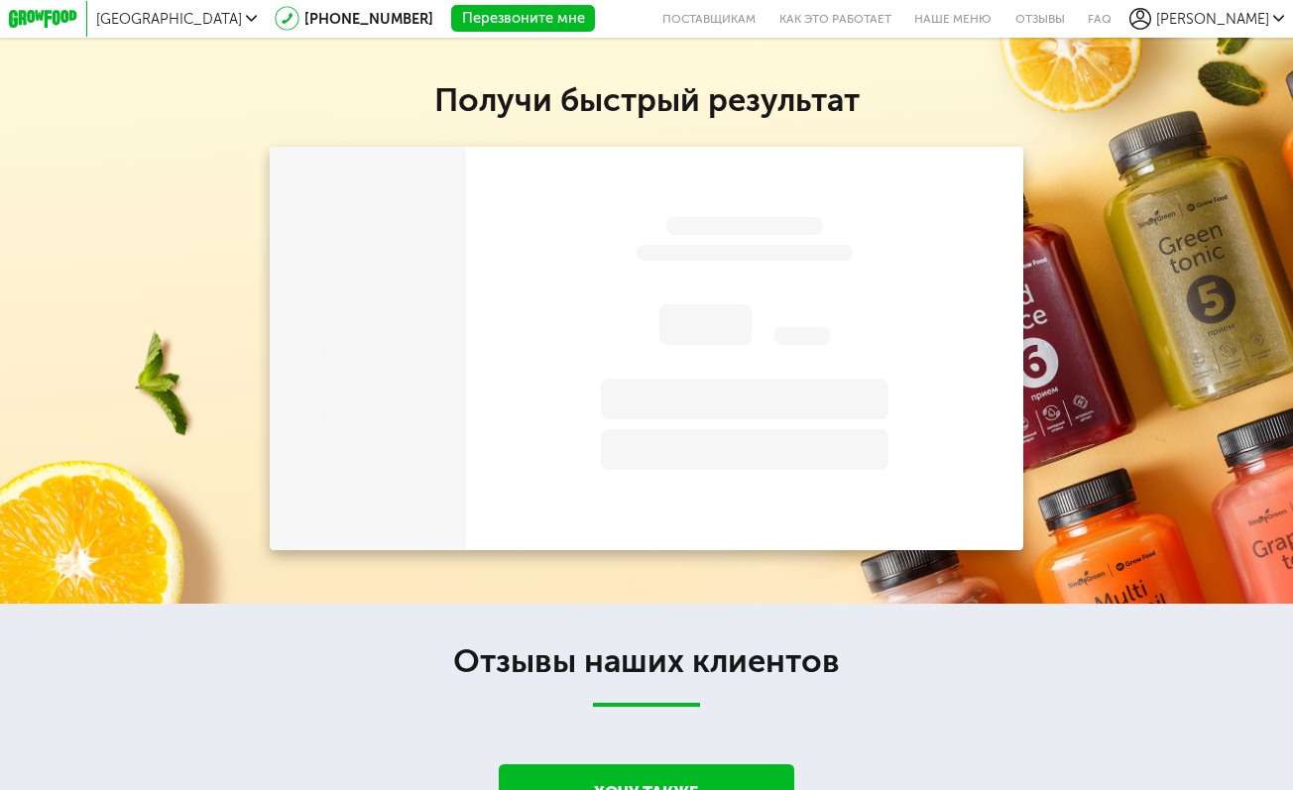
scroll to position [1755, 0]
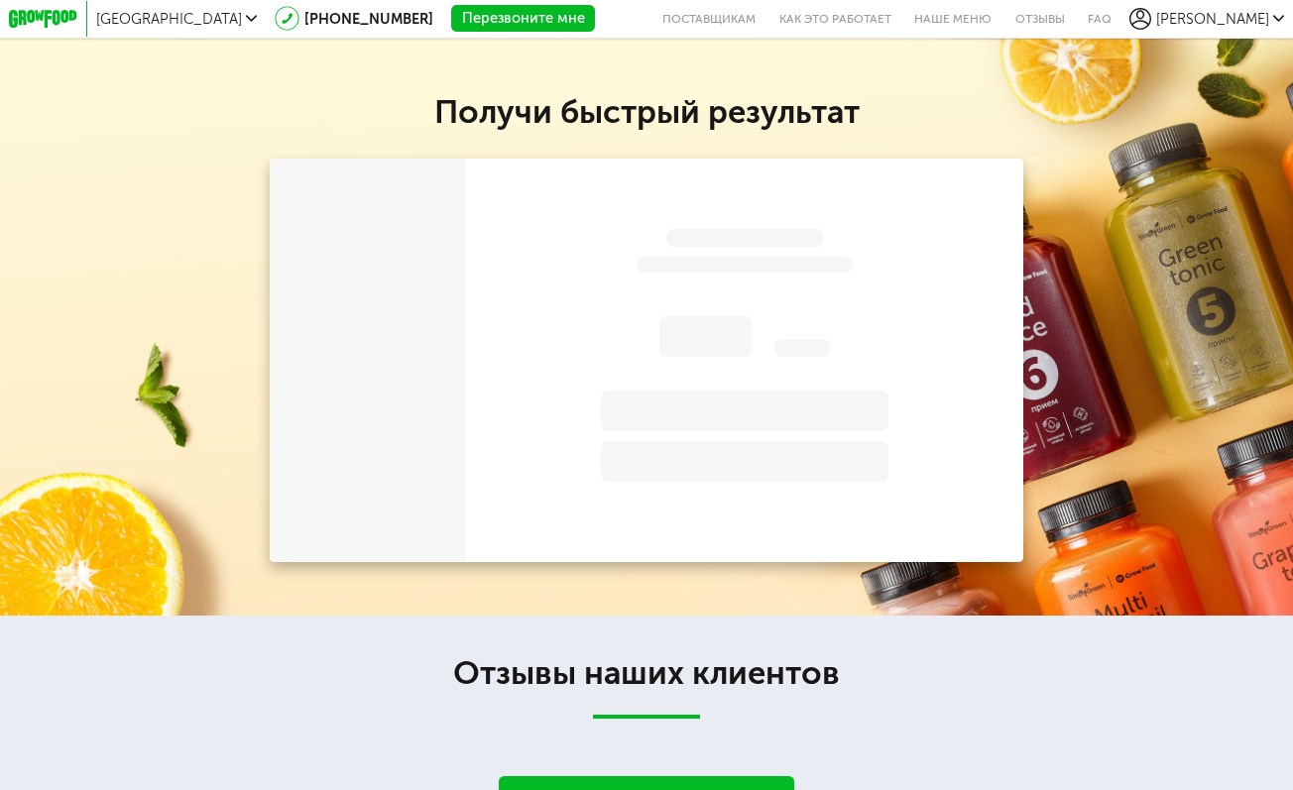
click at [621, 307] on div at bounding box center [744, 361] width 557 height 404
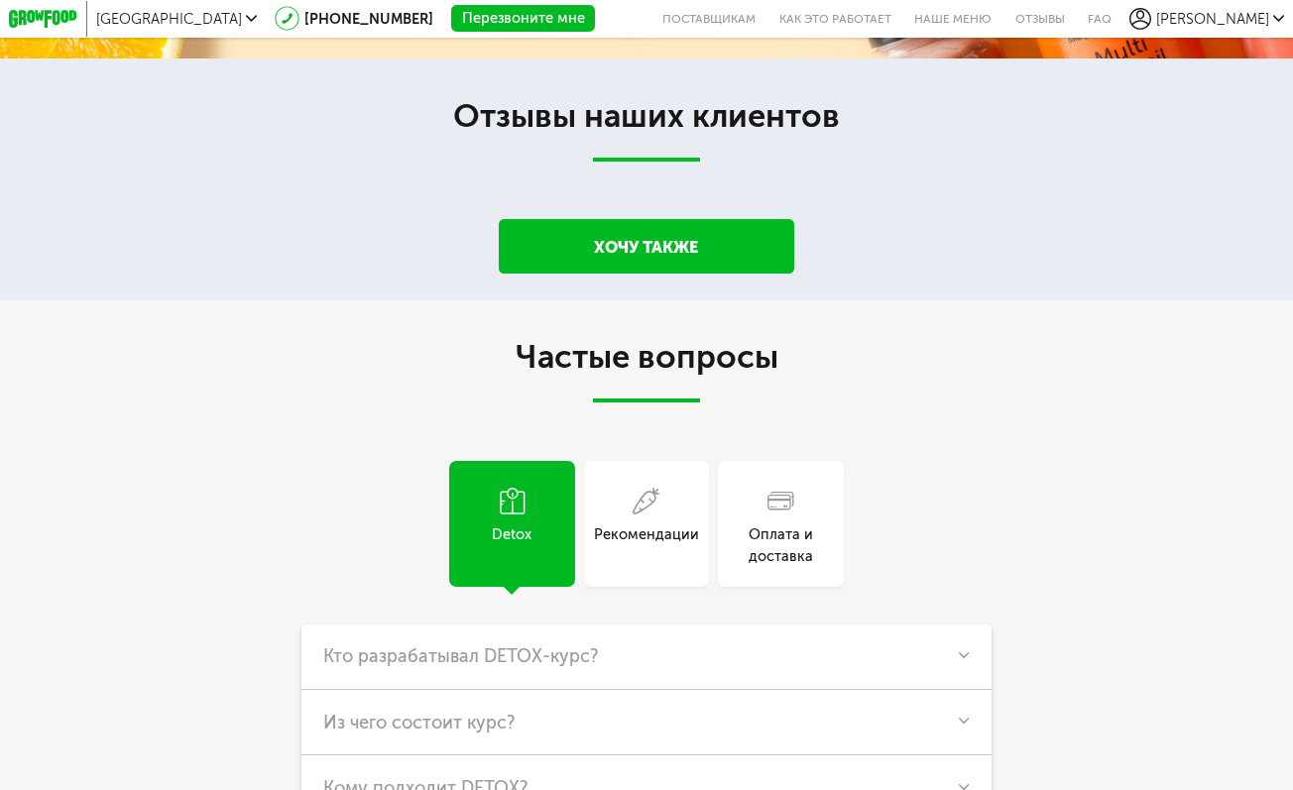
scroll to position [2315, 0]
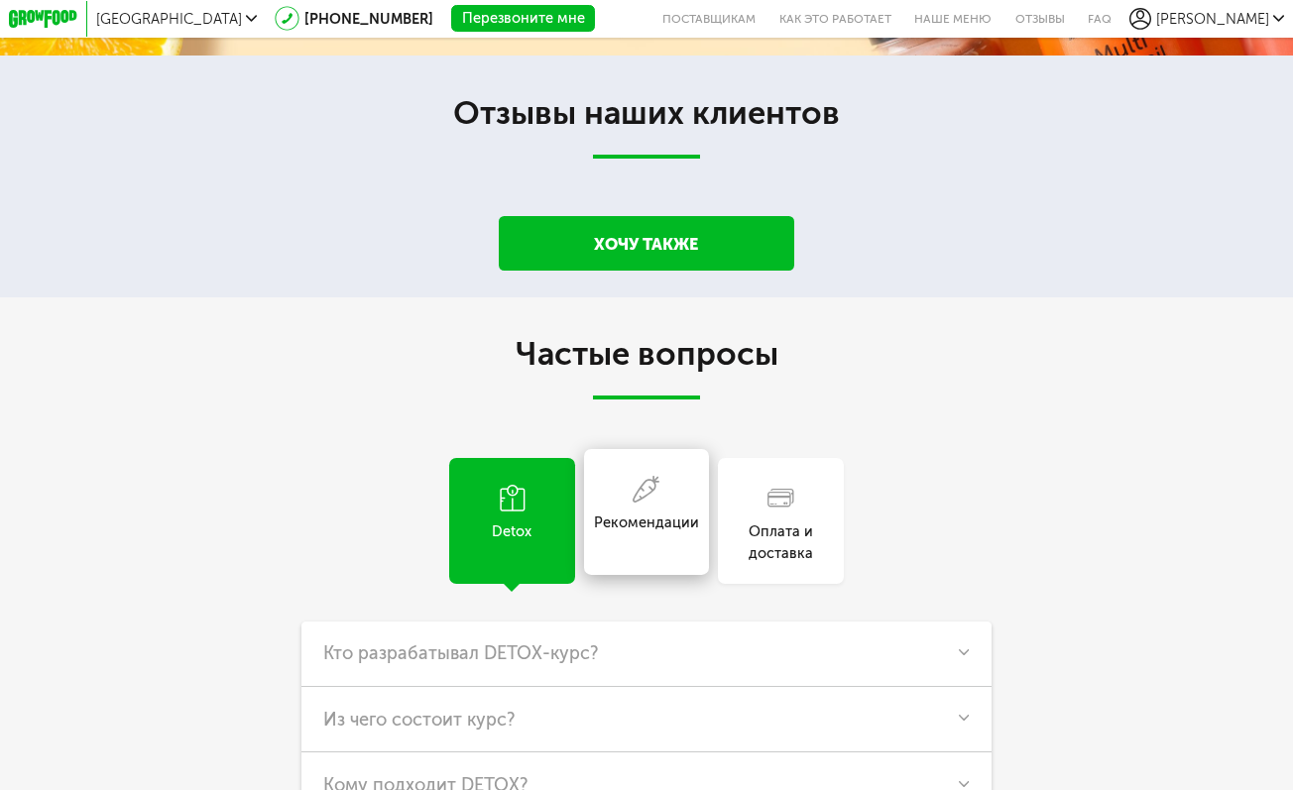
click at [622, 508] on div "Рекомендации" at bounding box center [647, 512] width 126 height 126
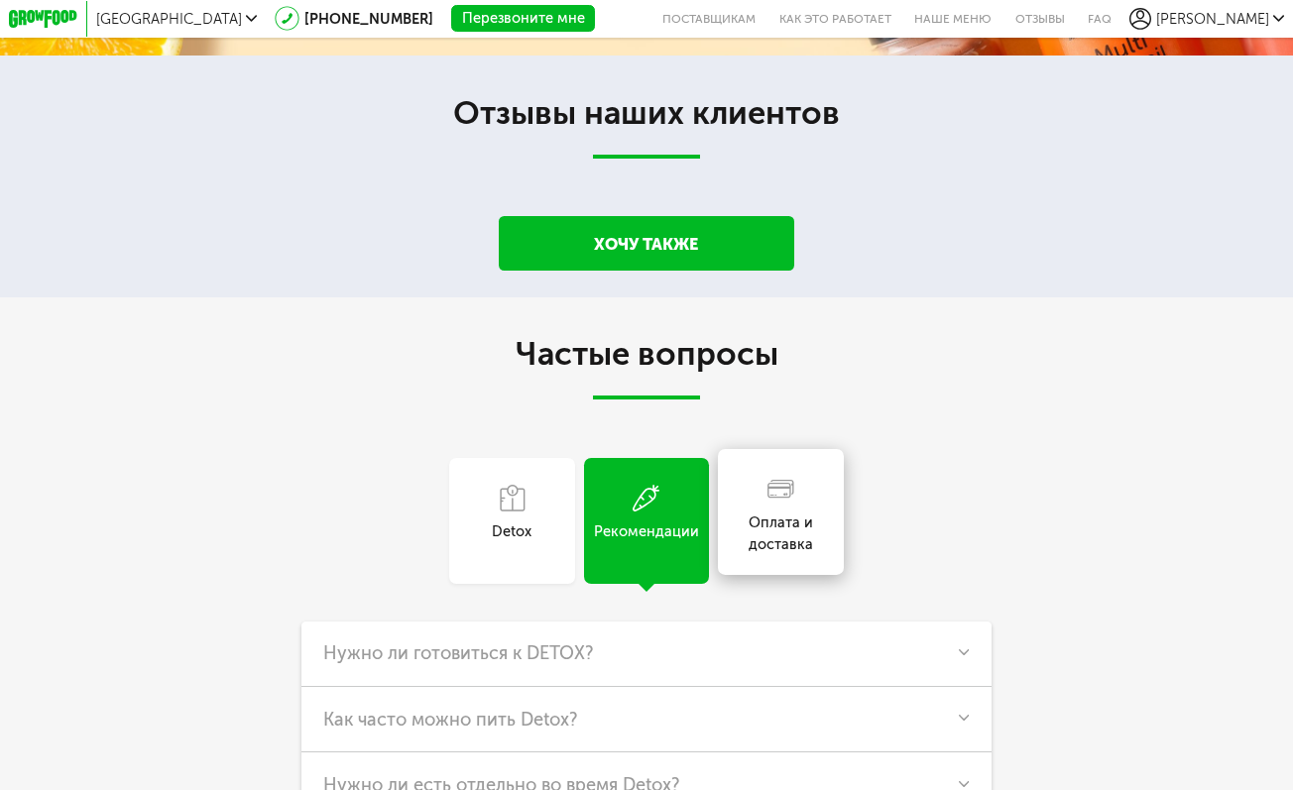
click at [768, 510] on div "Оплата и доставка" at bounding box center [781, 512] width 126 height 126
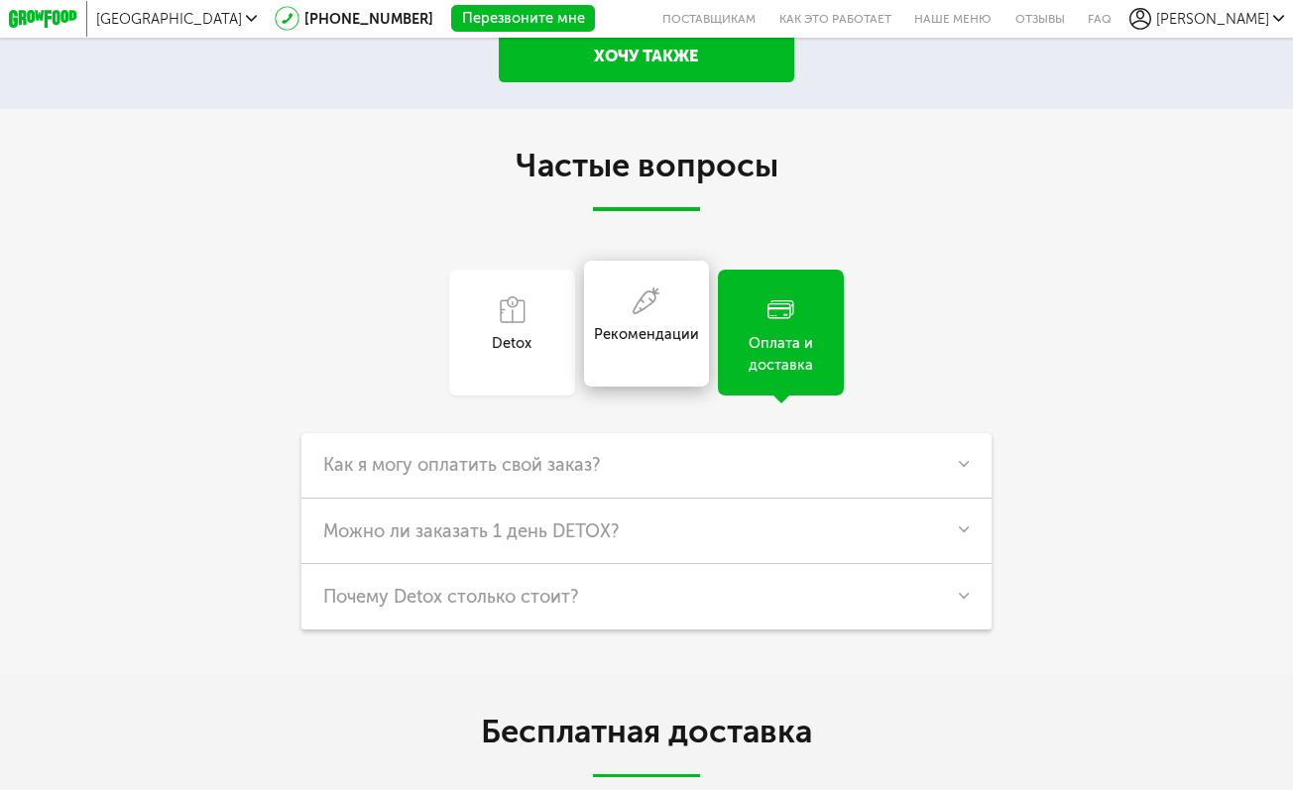
scroll to position [2527, 0]
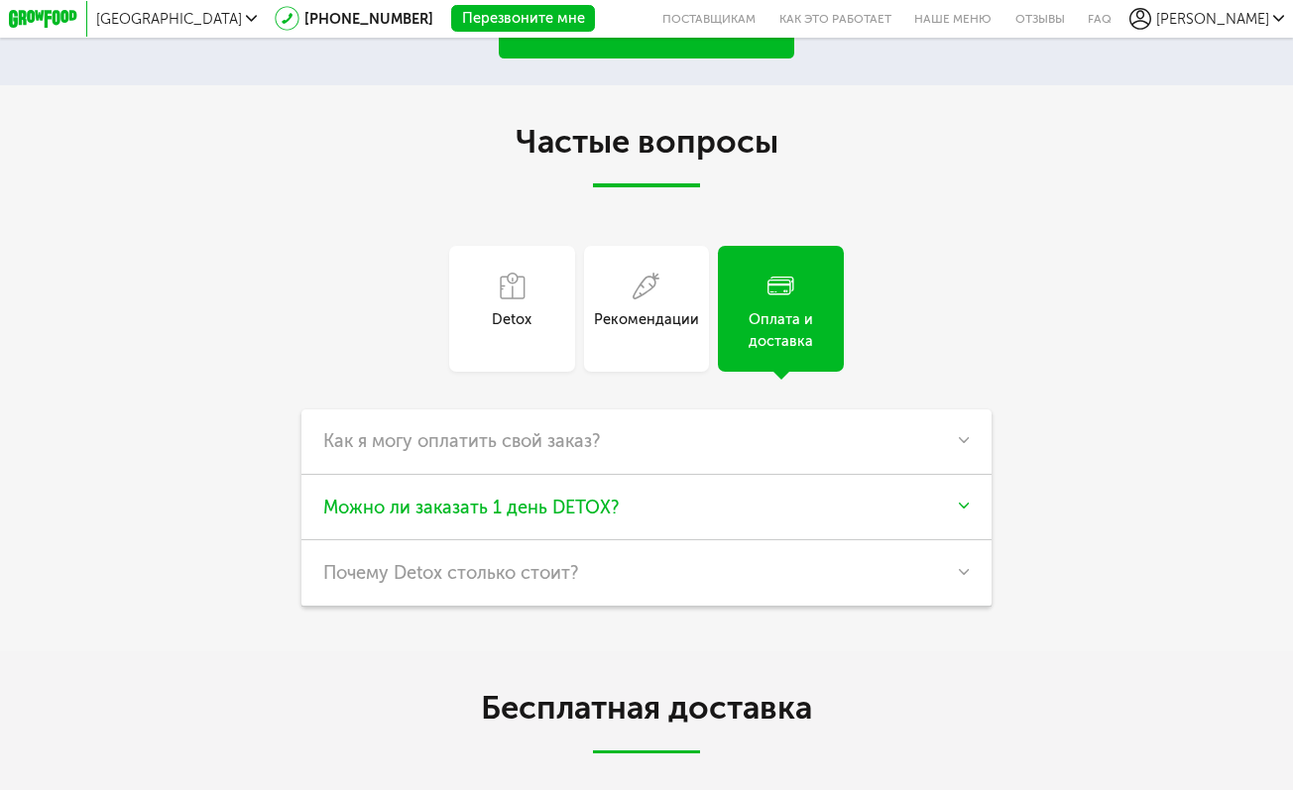
click at [954, 497] on h3 "Можно ли заказать 1 день DETOX?" at bounding box center [646, 508] width 646 height 22
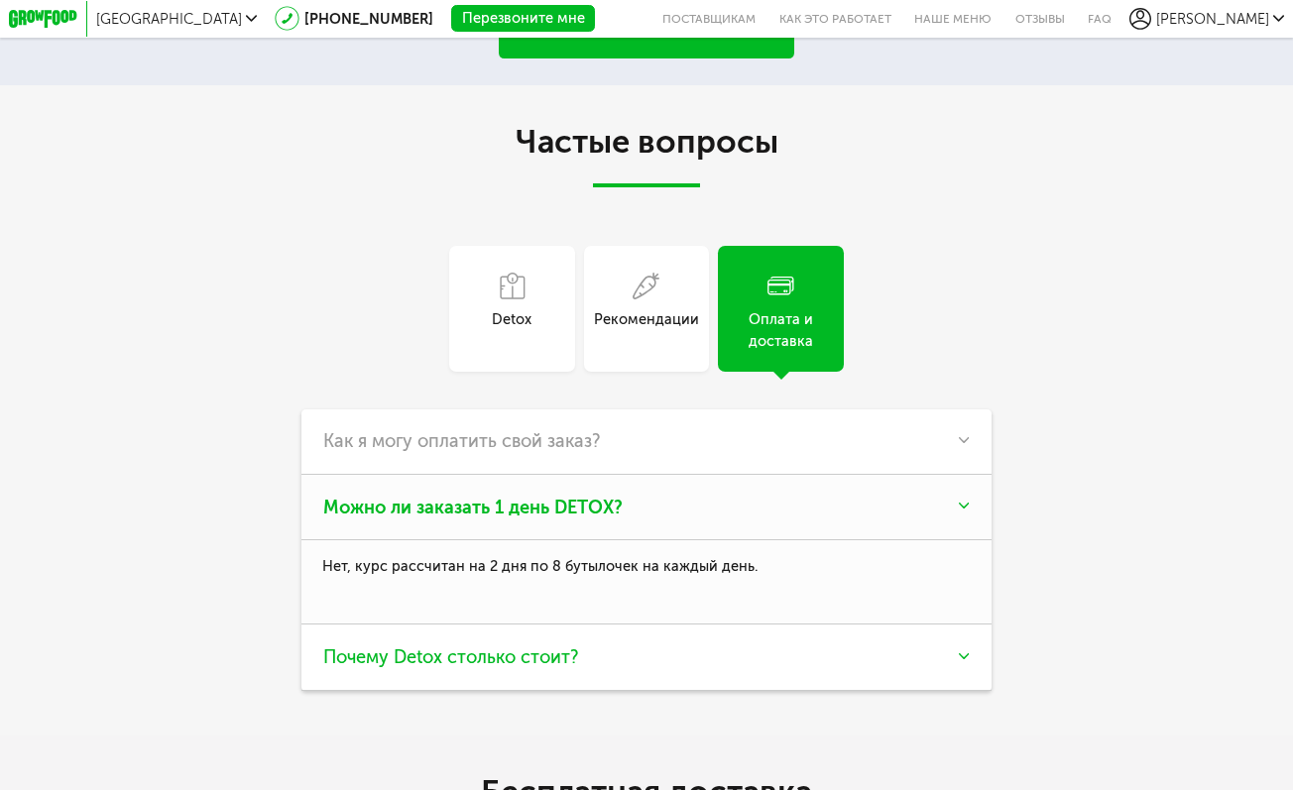
click at [964, 662] on h3 "Почему Detox столько стоит?" at bounding box center [646, 657] width 646 height 22
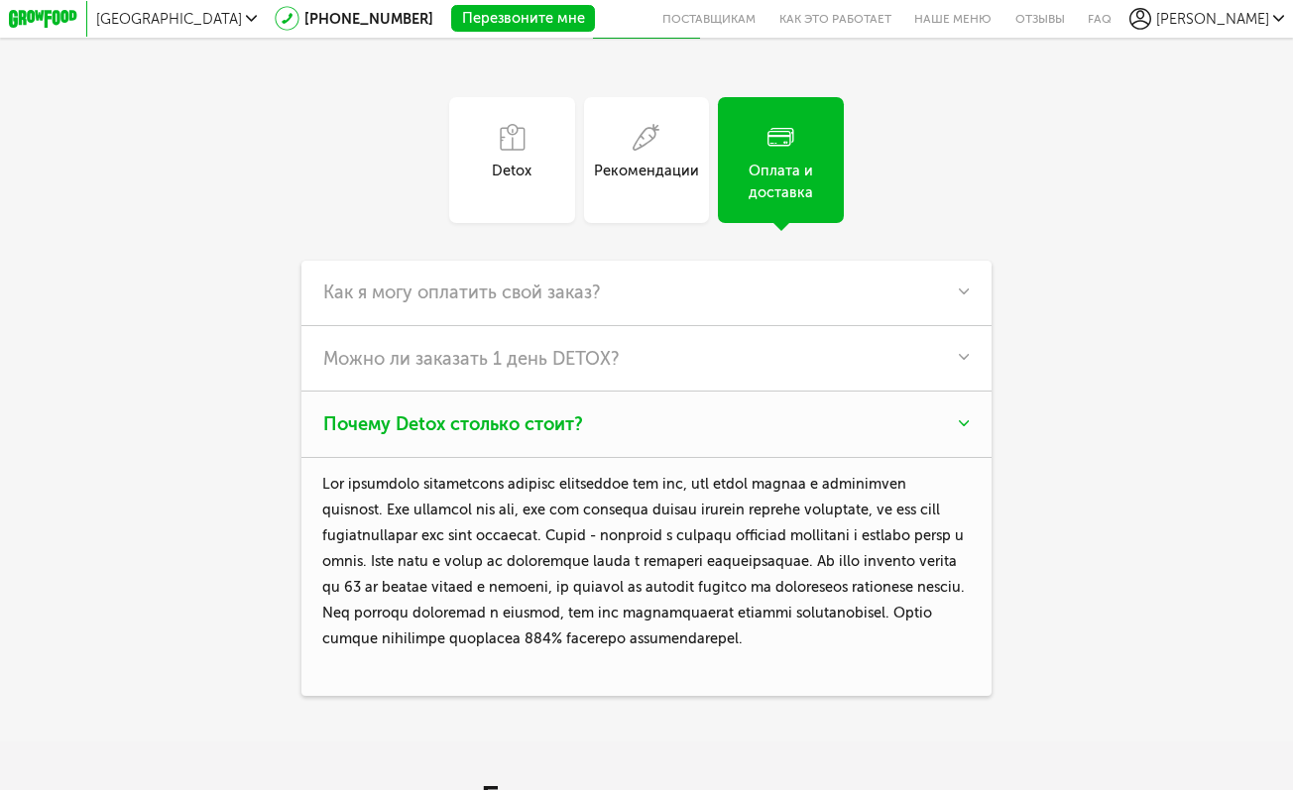
scroll to position [2677, 0]
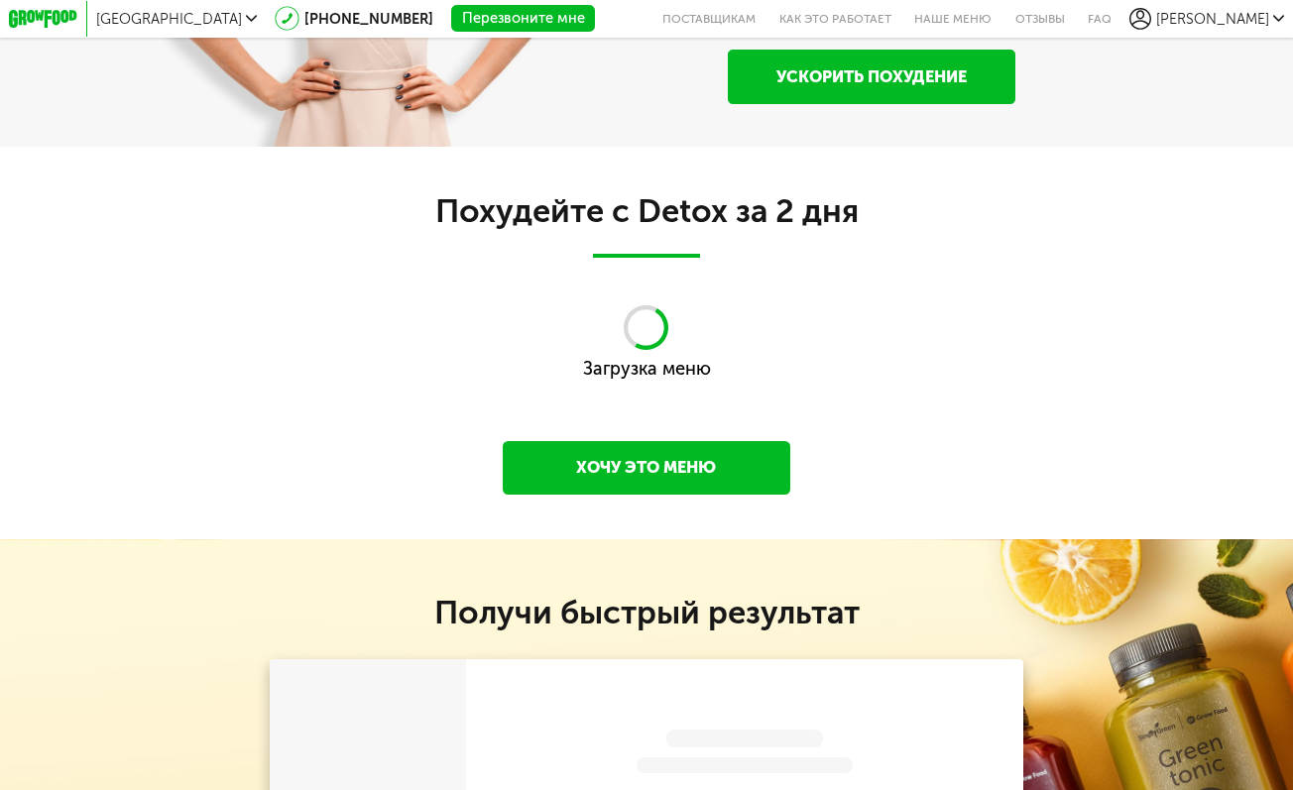
click at [715, 476] on link "Хочу это меню" at bounding box center [646, 468] width 287 height 54
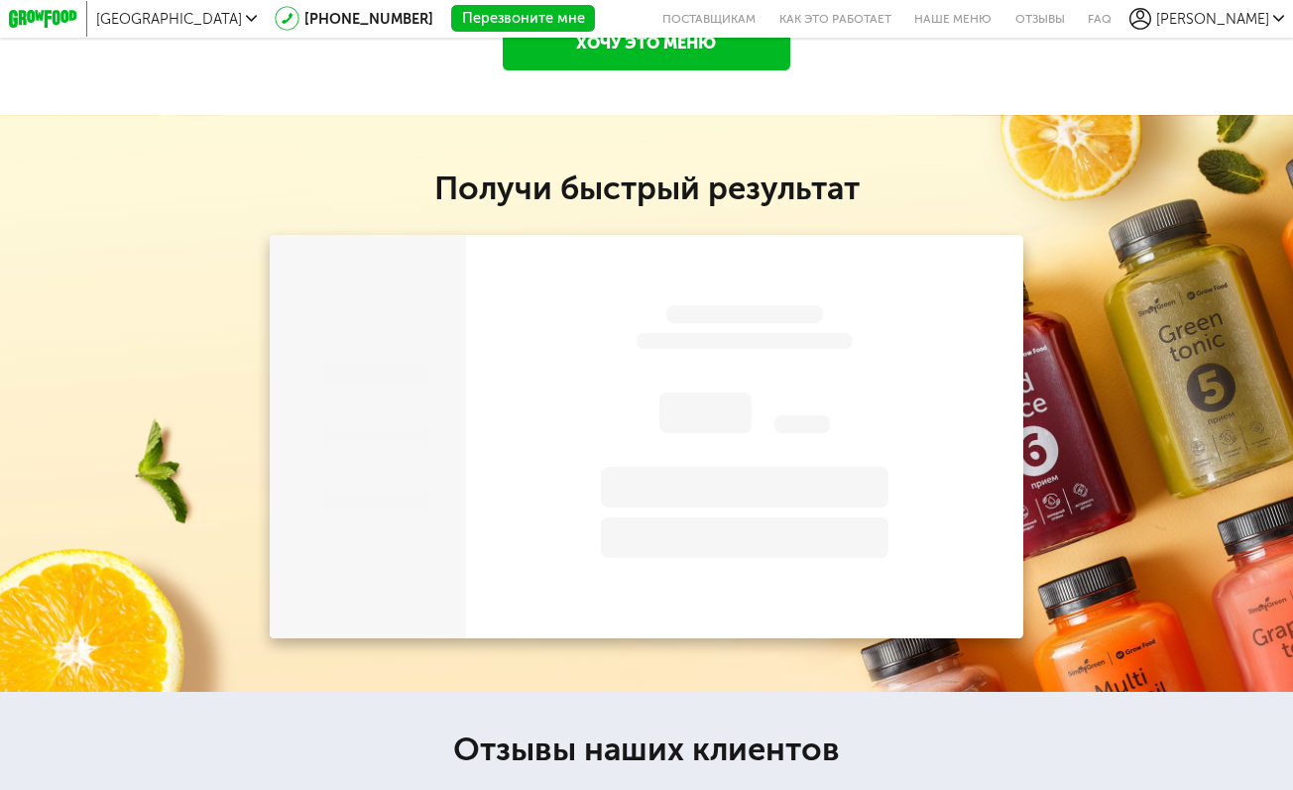
scroll to position [1755, 0]
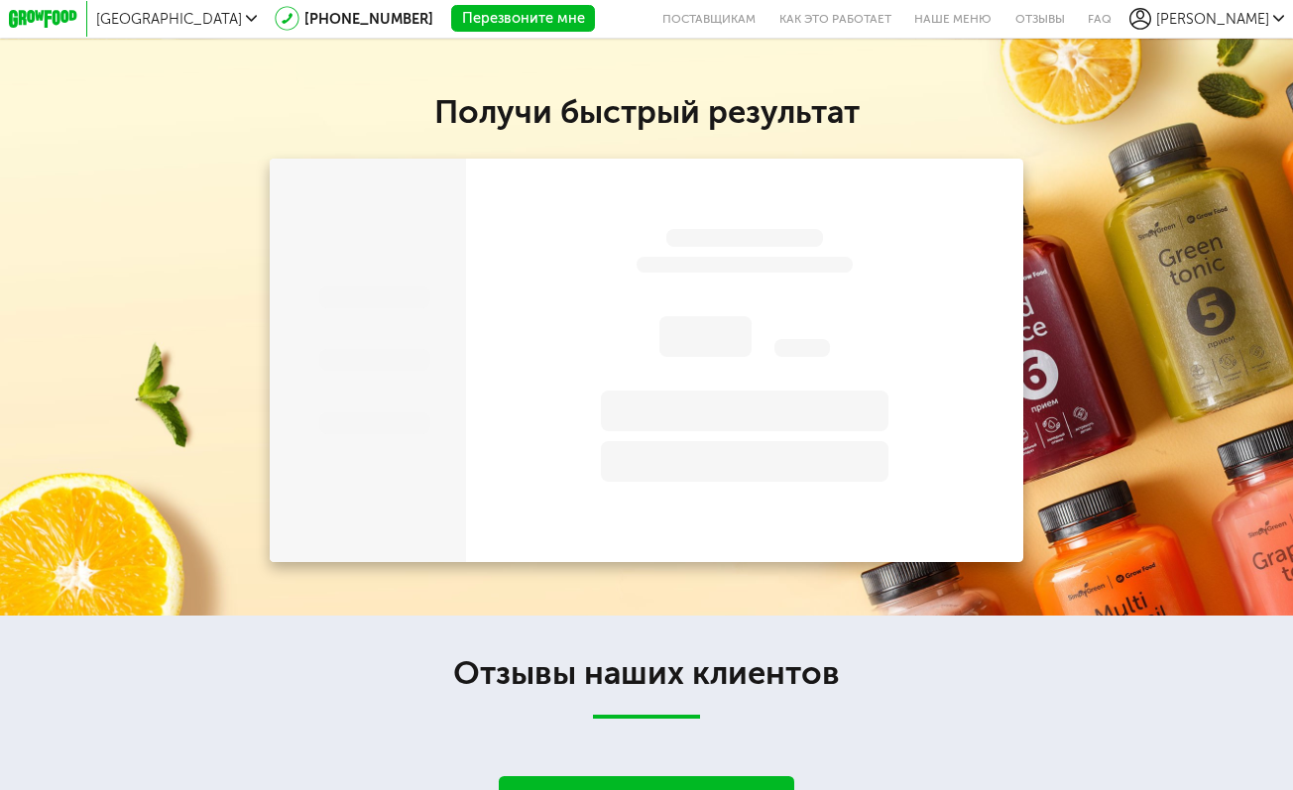
click at [715, 470] on span at bounding box center [744, 461] width 287 height 41
